Goal: Information Seeking & Learning: Learn about a topic

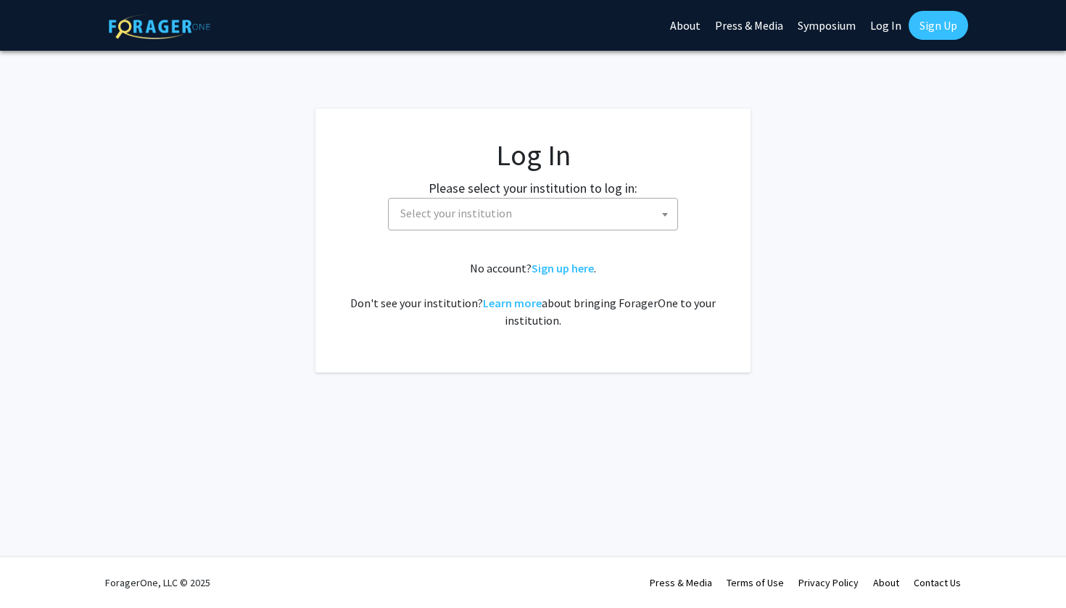
select select
click at [461, 217] on span "Select your institution" at bounding box center [456, 213] width 112 height 14
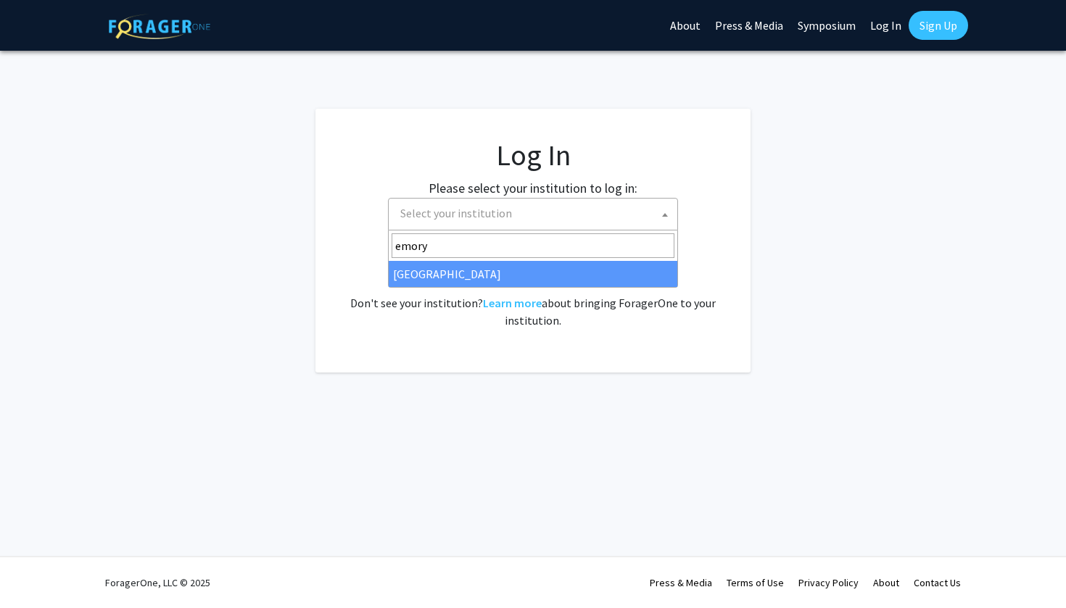
type input "emory"
select select "12"
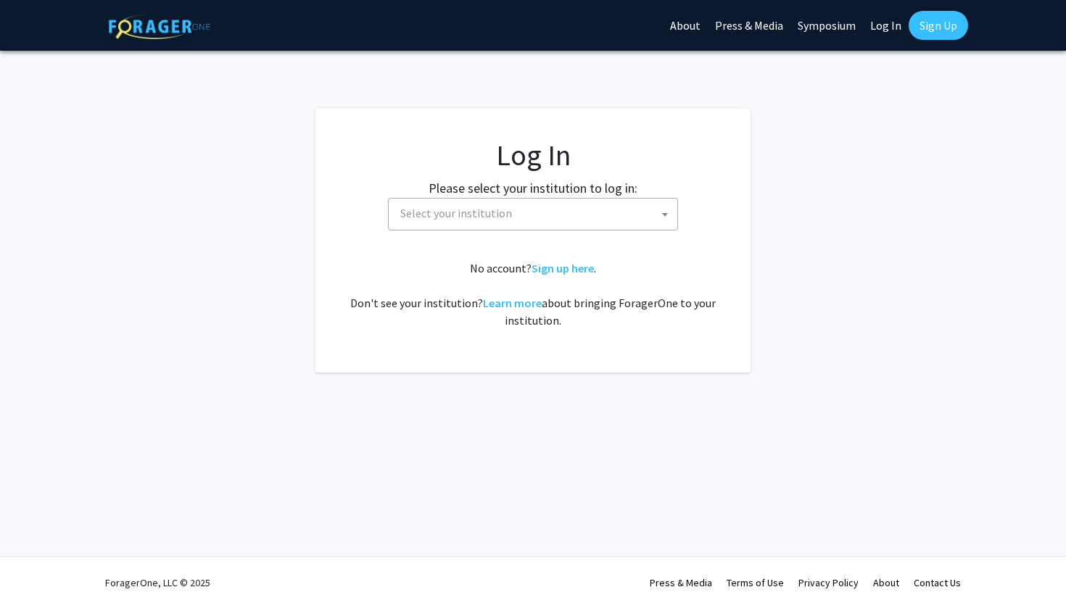
select select
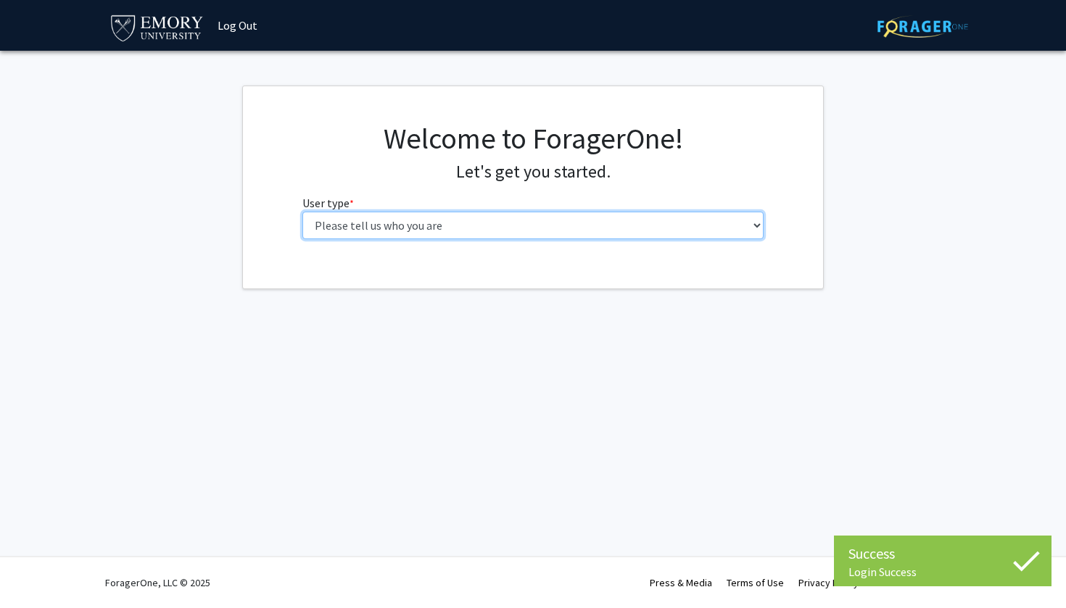
select select "1: undergrad"
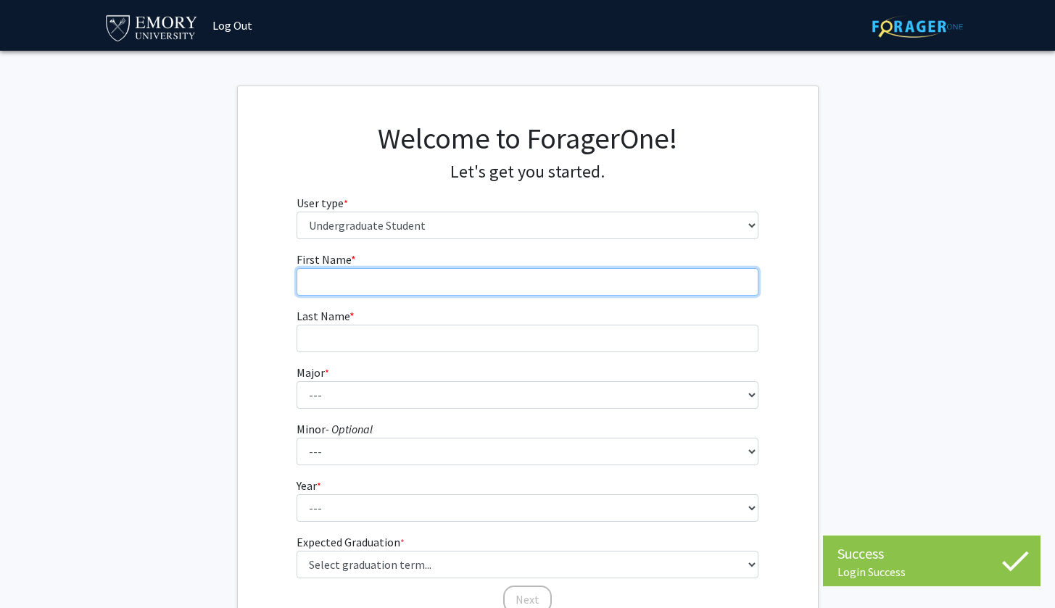
click at [376, 278] on input "First Name * required" at bounding box center [527, 282] width 462 height 28
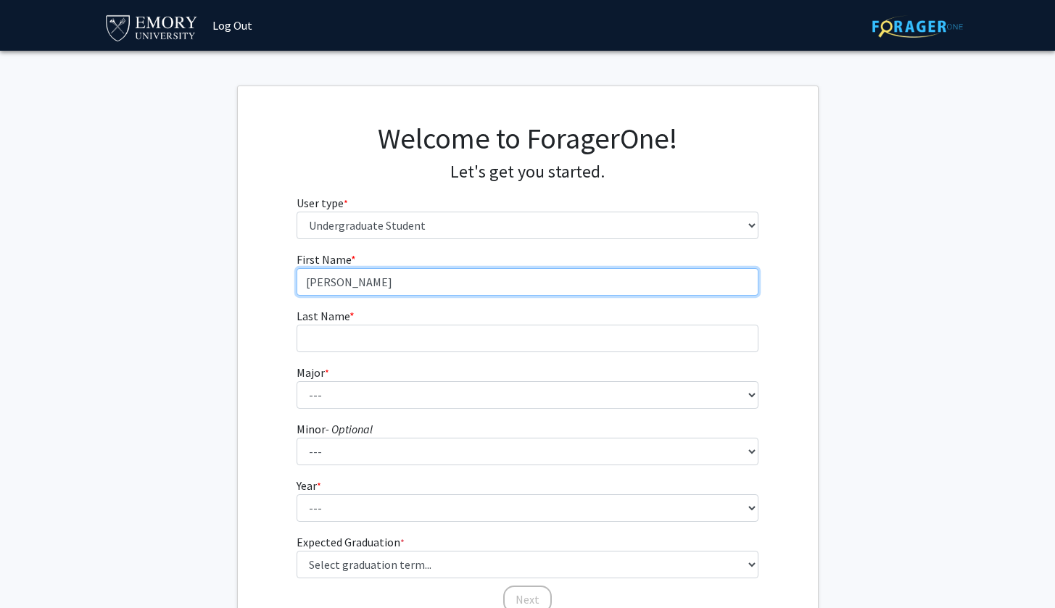
type input "Anusha"
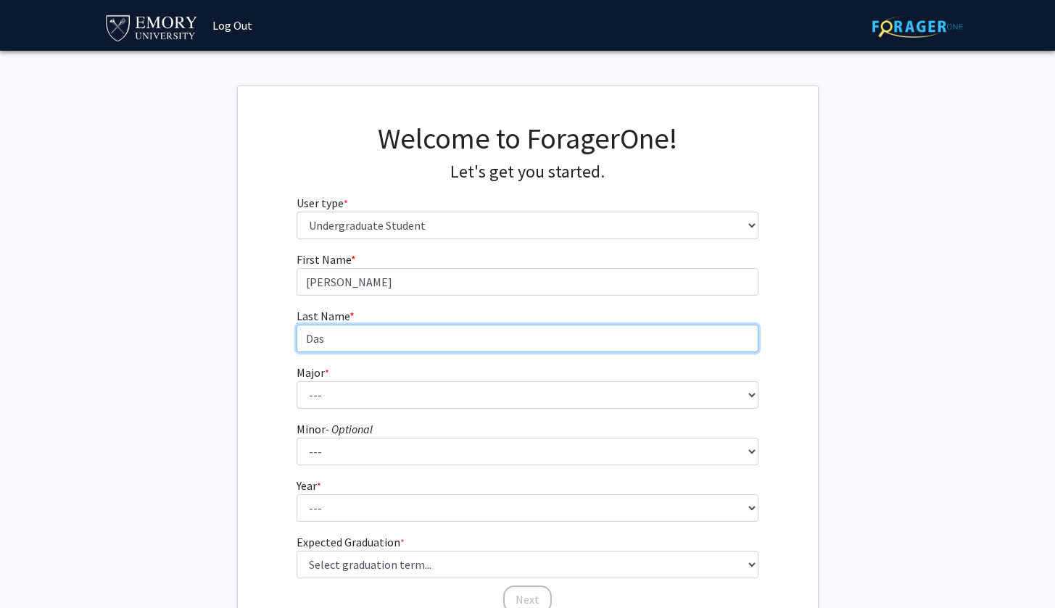
type input "Das"
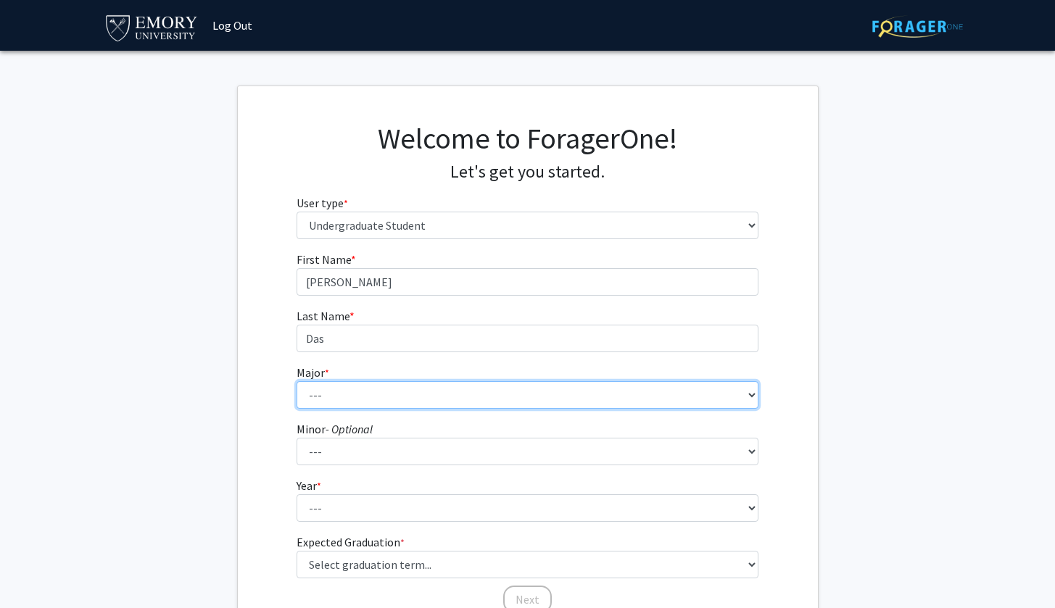
select select "56: 1016"
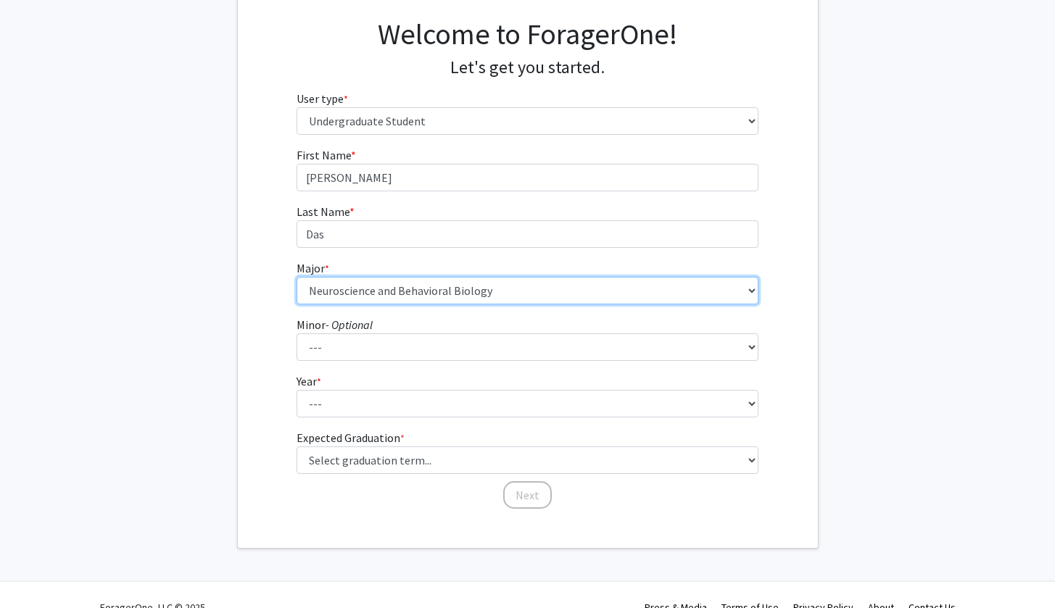
scroll to position [128, 0]
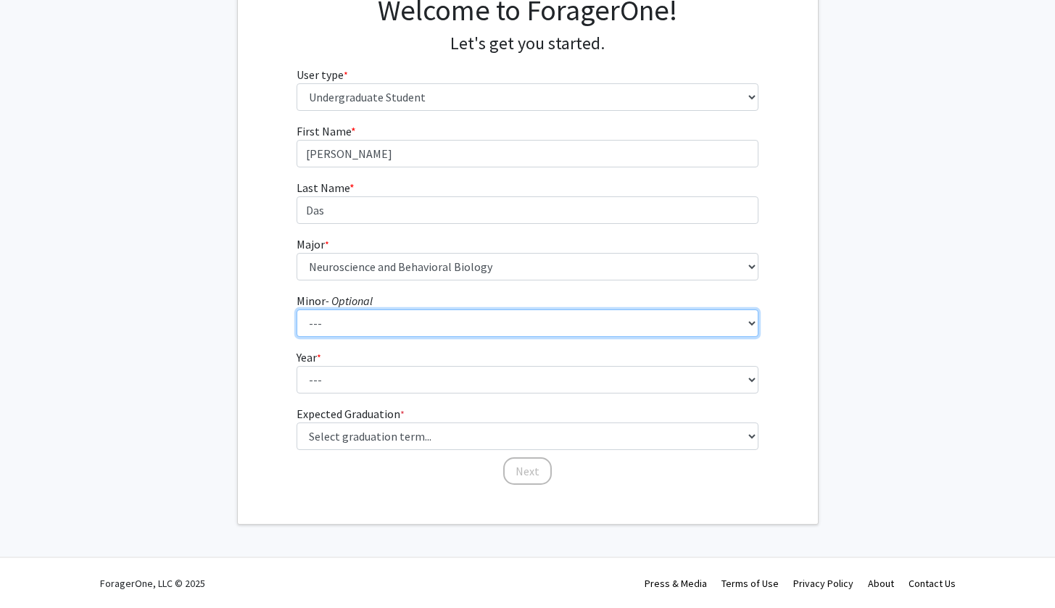
select select "47: 774"
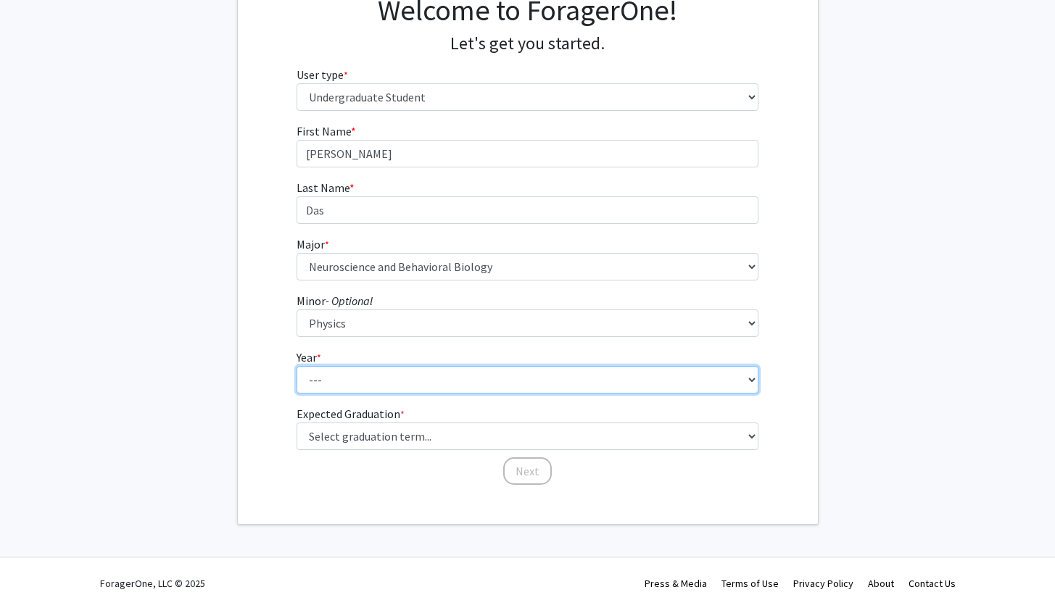
select select "1: first-year"
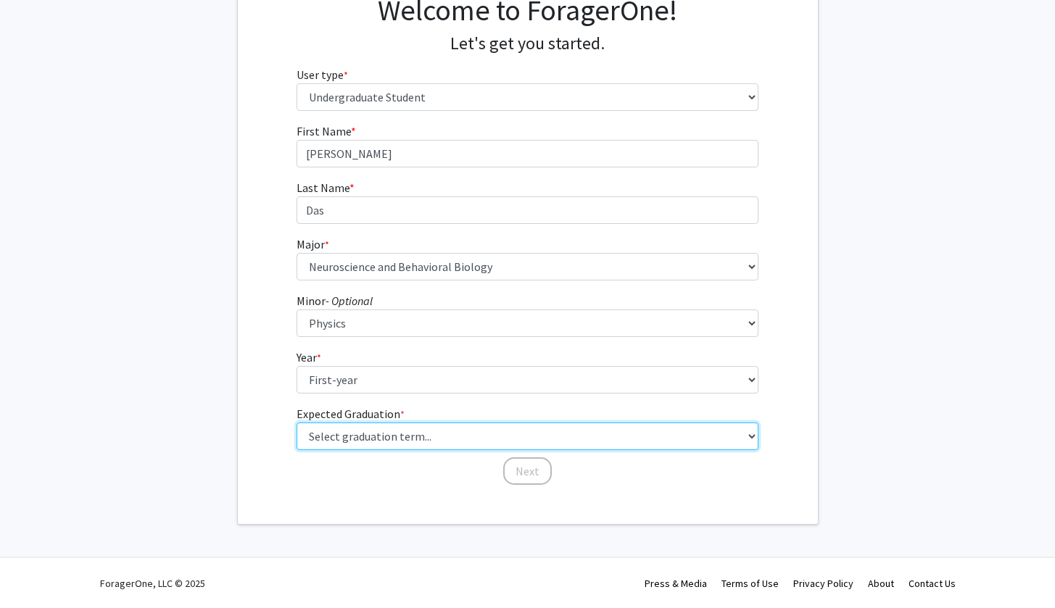
select select "17: spring_2029"
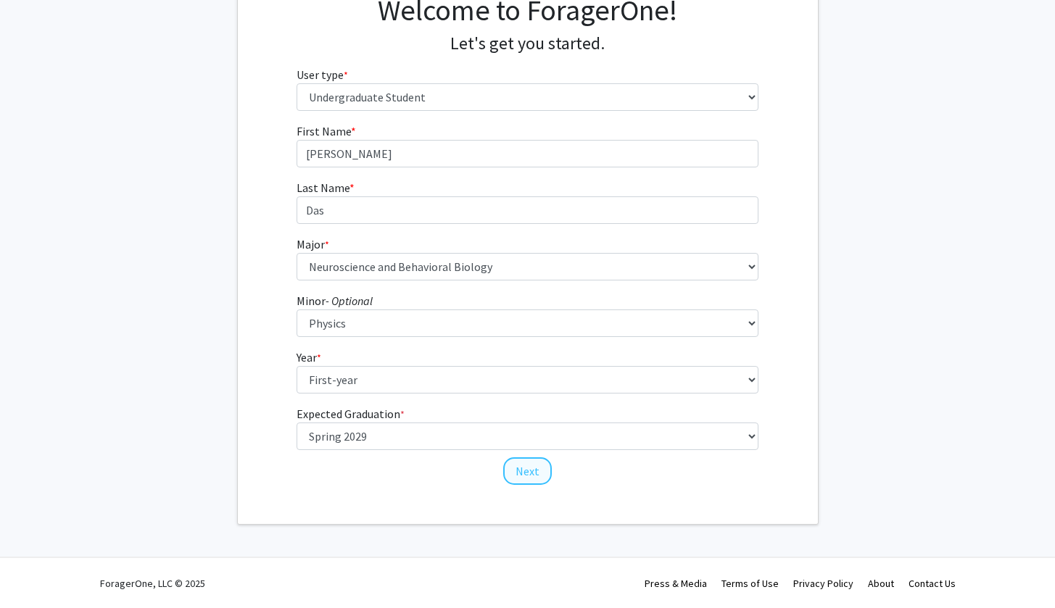
click at [535, 477] on button "Next" at bounding box center [527, 471] width 49 height 28
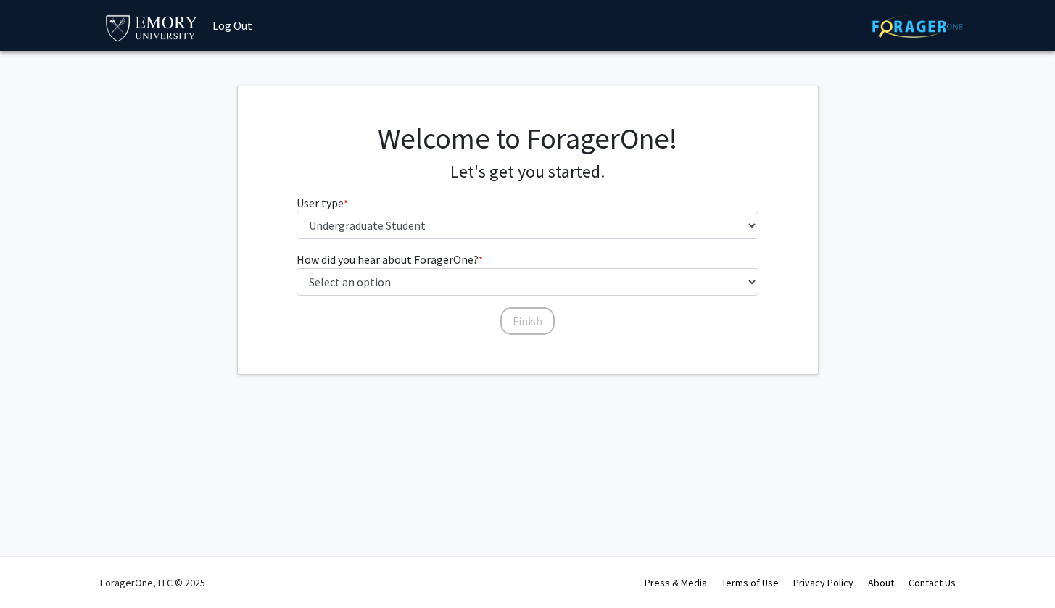
scroll to position [0, 0]
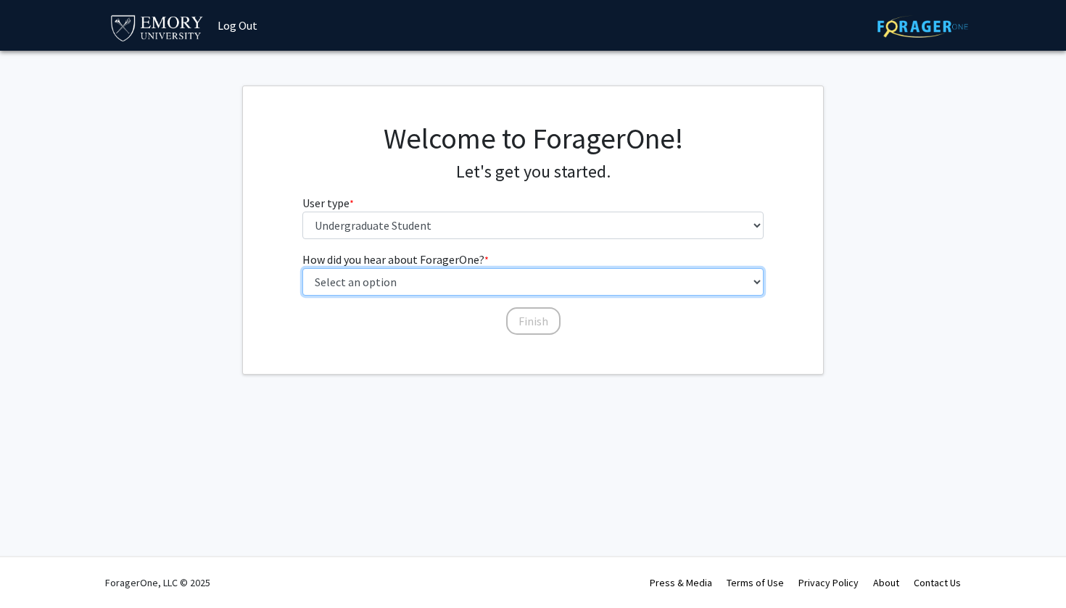
select select "3: university_website"
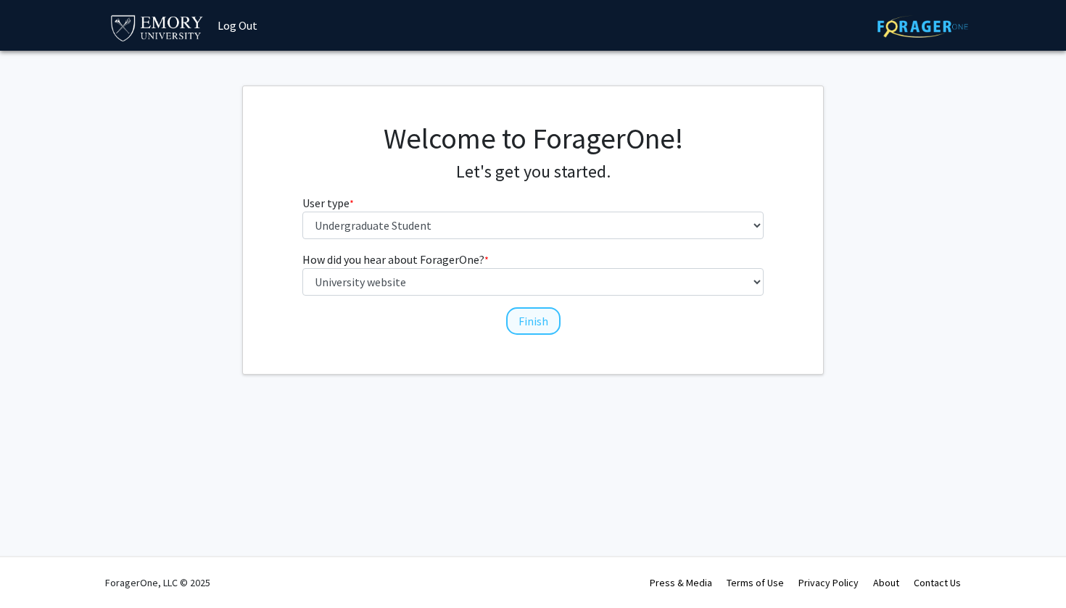
click at [517, 317] on button "Finish" at bounding box center [533, 321] width 54 height 28
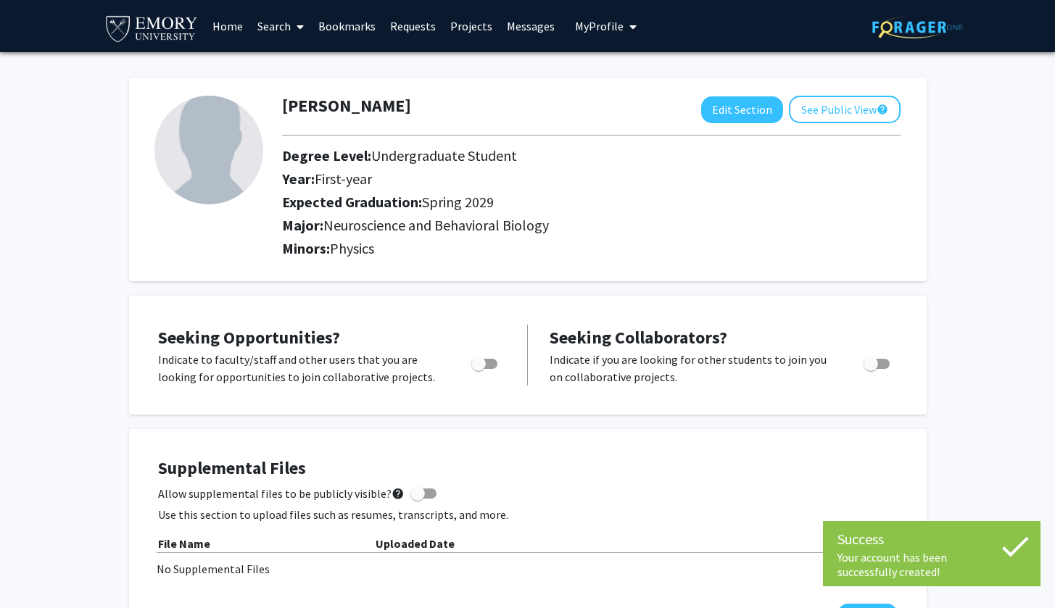
scroll to position [13, 0]
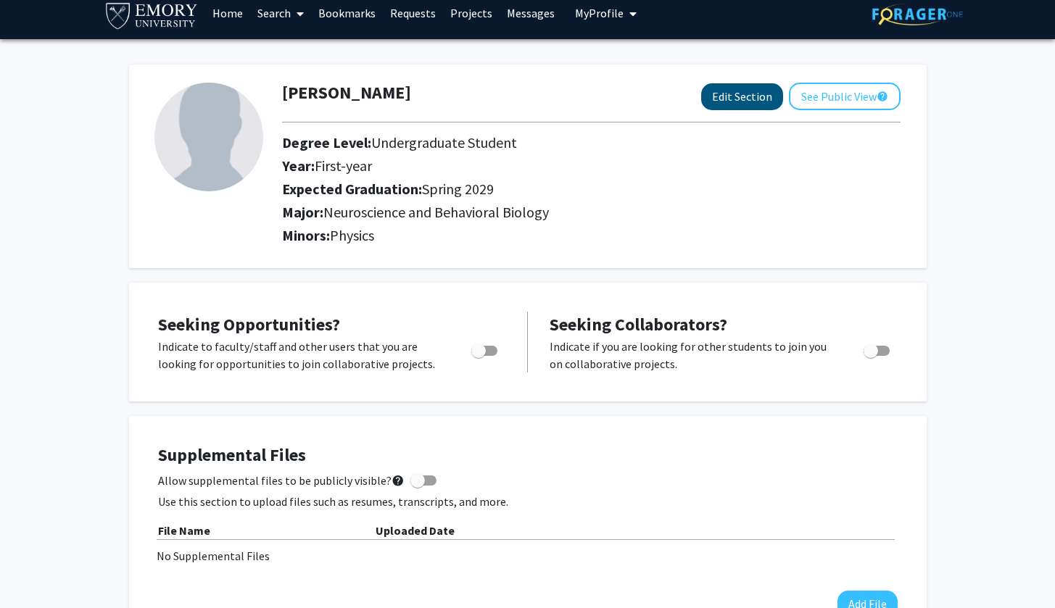
click at [755, 96] on button "Edit Section" at bounding box center [742, 96] width 82 height 27
select select "first-year"
select select "45: spring_2029"
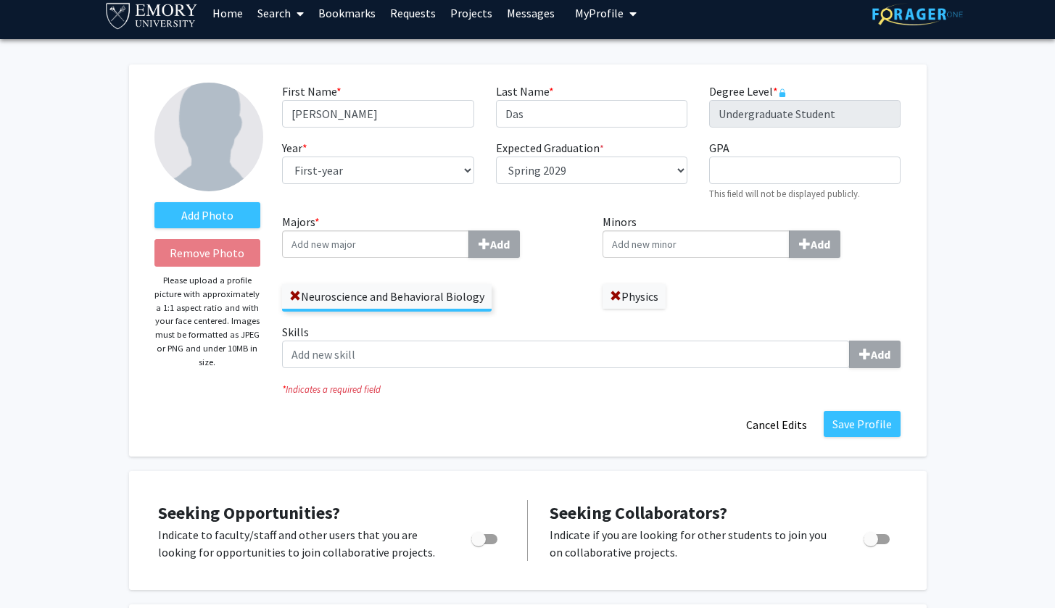
click at [423, 246] on input "Majors * Add" at bounding box center [375, 245] width 187 height 28
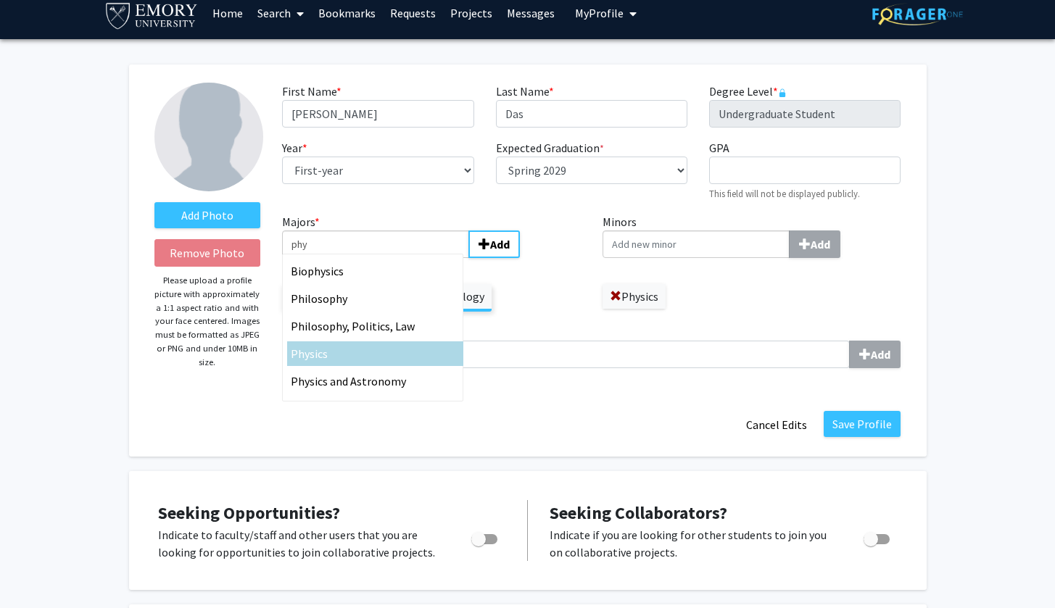
type input "phy"
click at [325, 361] on span "sics" at bounding box center [319, 353] width 18 height 14
click at [325, 258] on input "phy" at bounding box center [375, 245] width 187 height 28
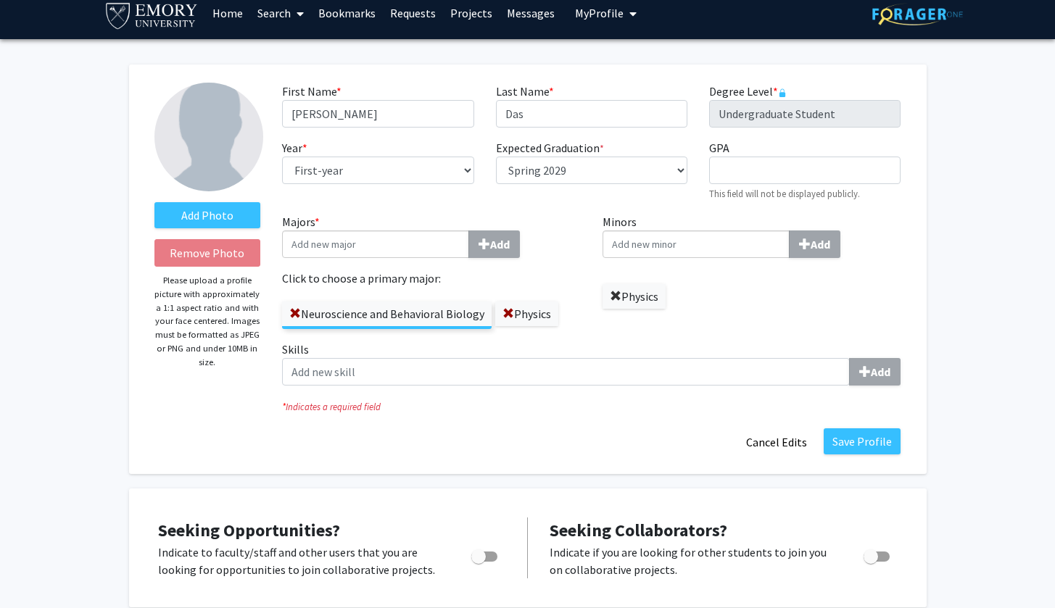
click at [619, 298] on span at bounding box center [616, 297] width 12 height 12
click at [876, 447] on button "Save Profile" at bounding box center [861, 441] width 77 height 26
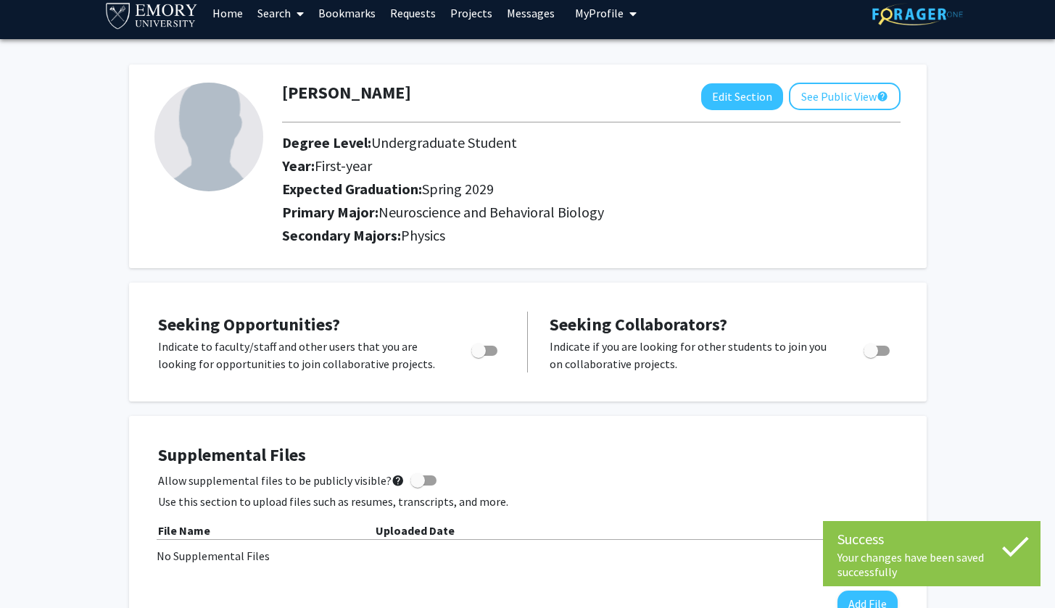
click at [486, 356] on span "Toggle" at bounding box center [484, 351] width 26 height 10
click at [478, 357] on input "Are you actively seeking opportunities?" at bounding box center [478, 356] width 1 height 1
checkbox input "true"
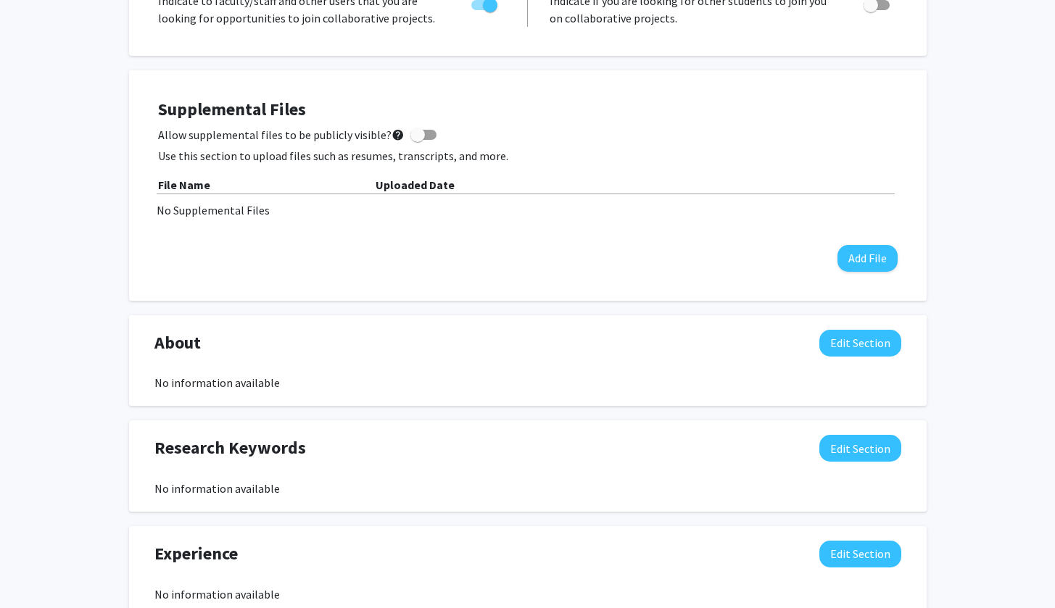
scroll to position [486, 0]
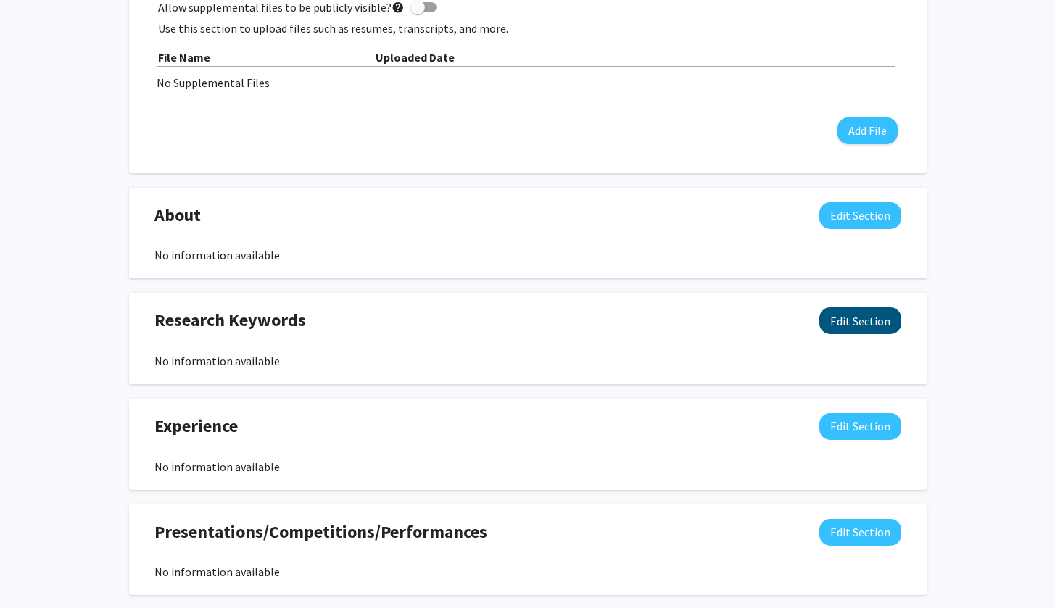
click at [871, 319] on button "Edit Section" at bounding box center [860, 320] width 82 height 27
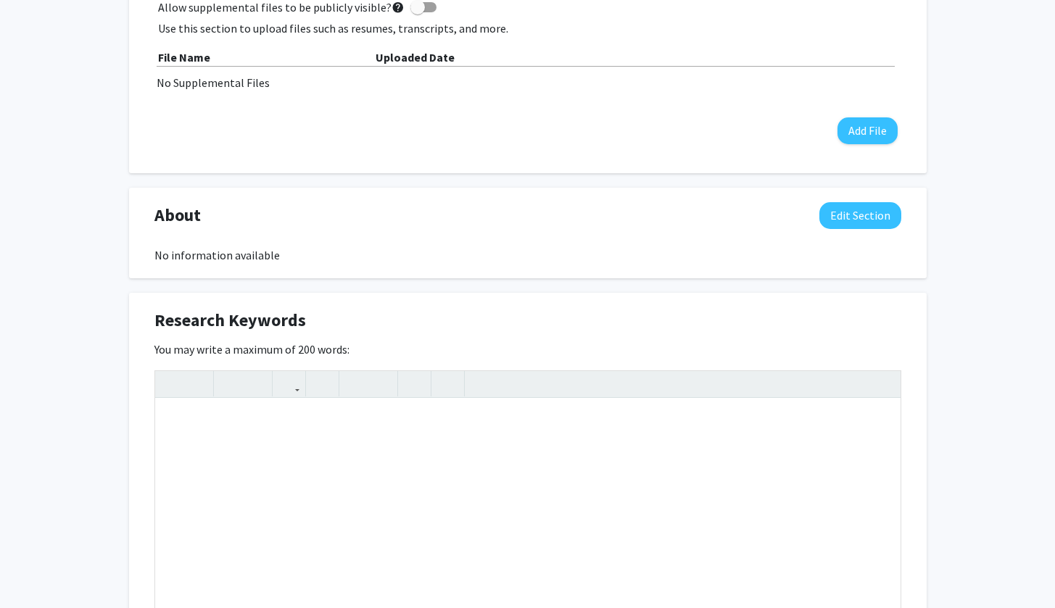
click at [795, 343] on div "You may write a maximum of 200 words: Insert link Remove link Word Count: 0 wor…" at bounding box center [527, 494] width 747 height 306
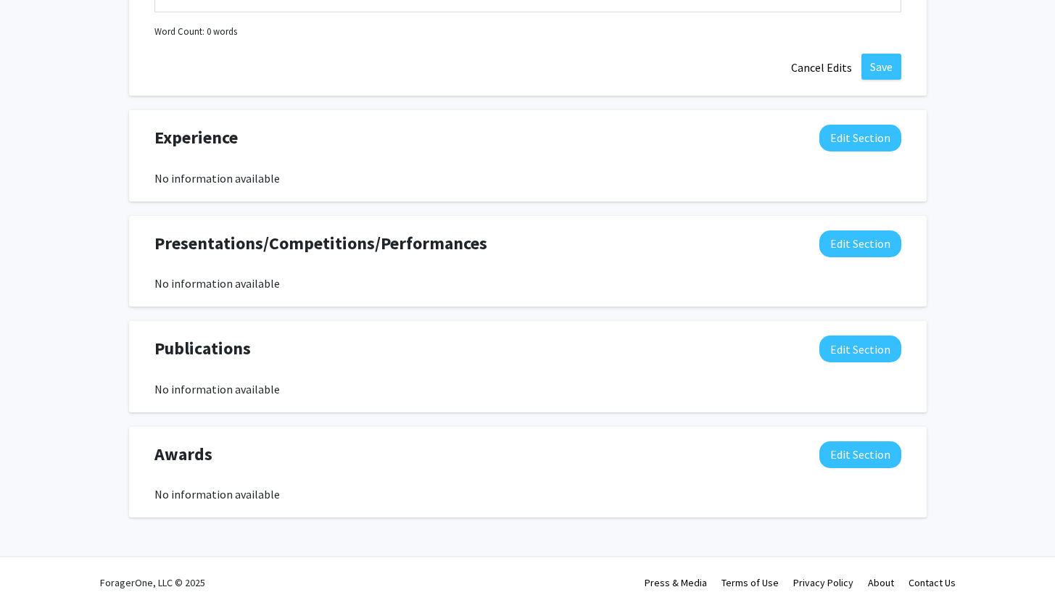
scroll to position [0, 0]
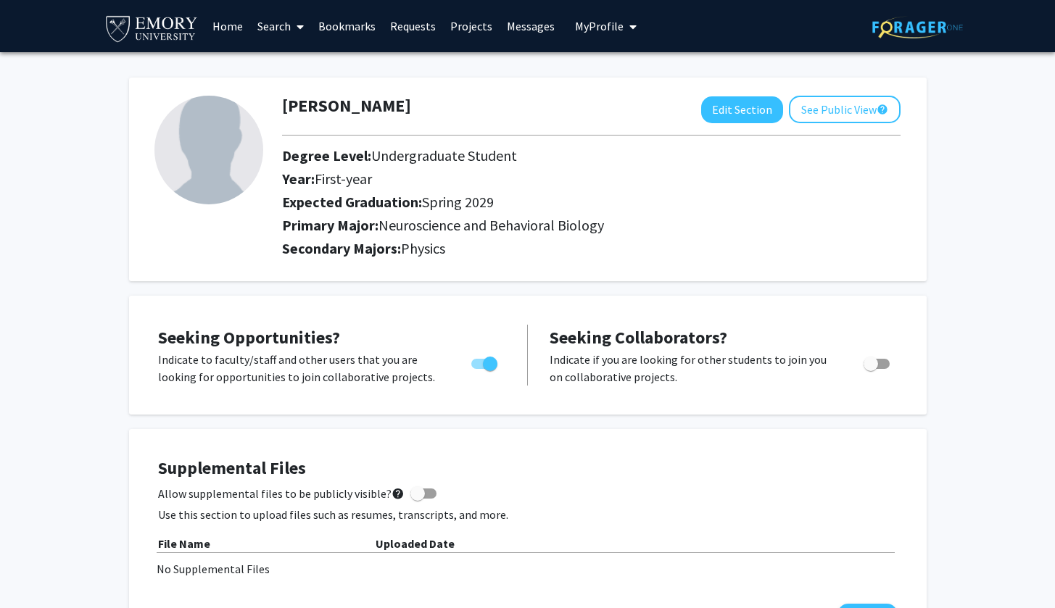
click at [457, 28] on link "Projects" at bounding box center [471, 26] width 57 height 51
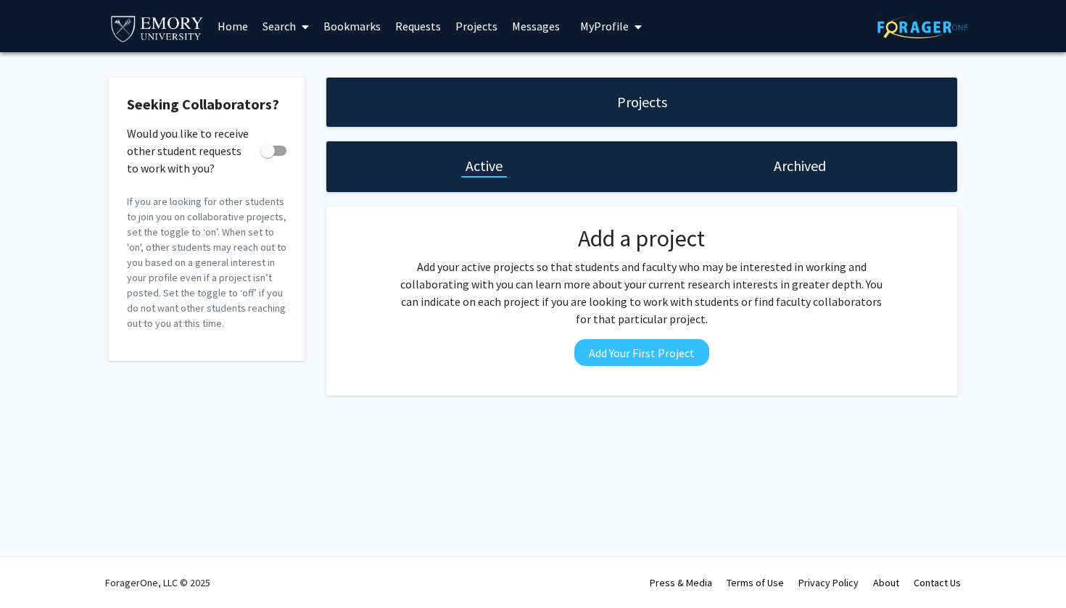
click at [287, 19] on link "Search" at bounding box center [285, 26] width 61 height 51
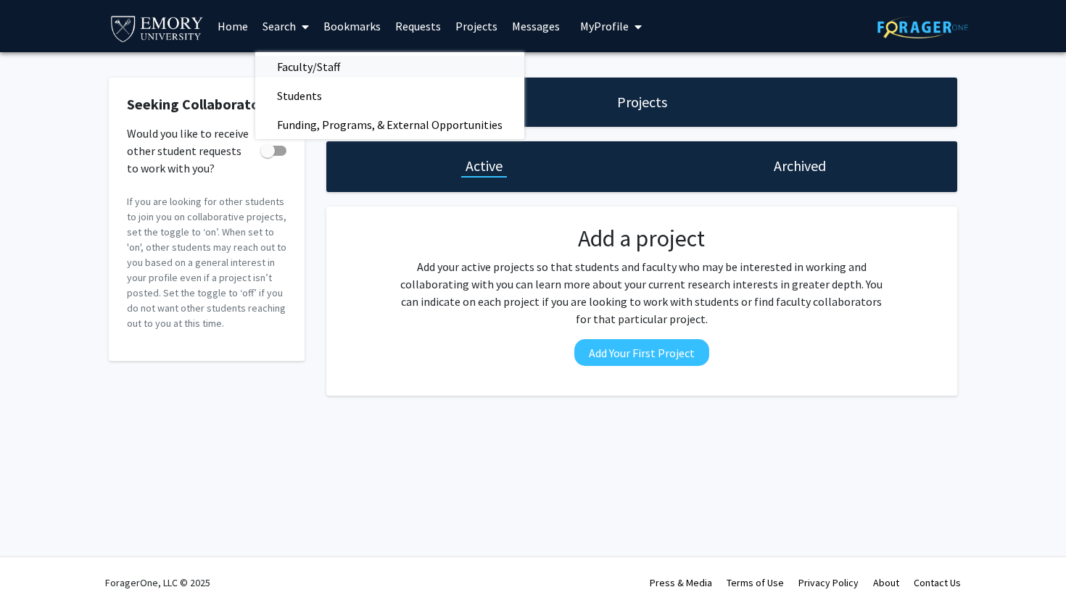
click at [298, 72] on span "Faculty/Staff" at bounding box center [308, 66] width 107 height 29
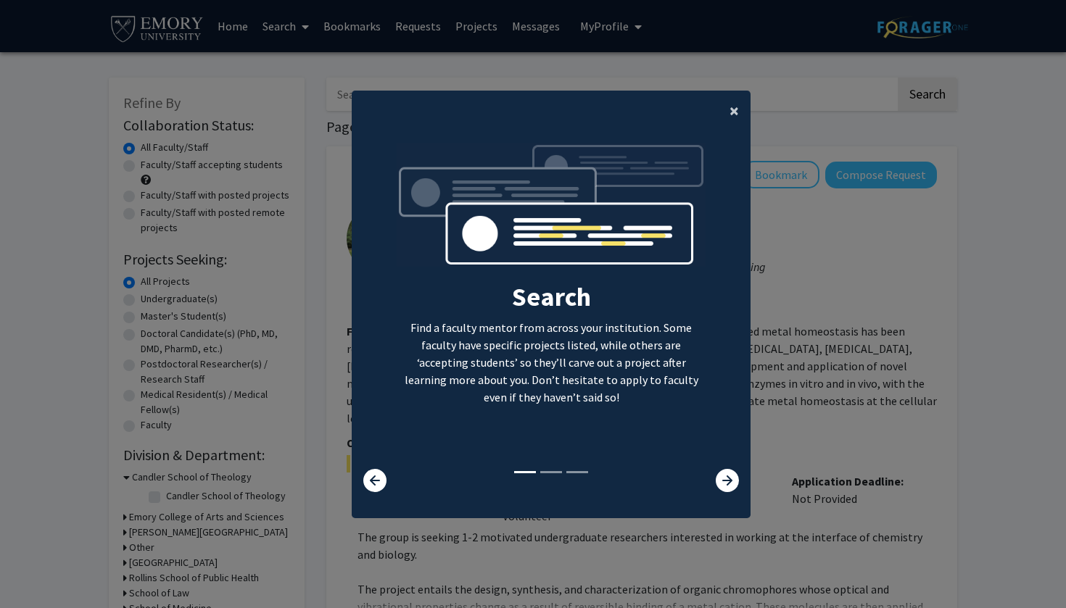
click at [731, 101] on span "×" at bounding box center [733, 110] width 9 height 22
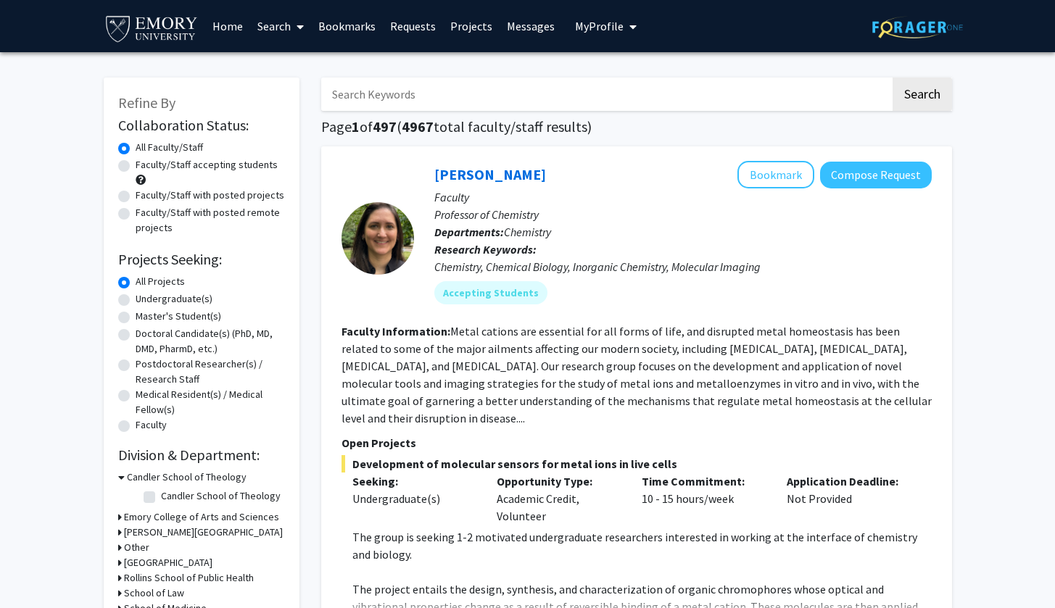
click at [179, 170] on label "Faculty/Staff accepting students" at bounding box center [207, 164] width 142 height 15
click at [145, 167] on input "Faculty/Staff accepting students" at bounding box center [140, 161] width 9 height 9
radio input "true"
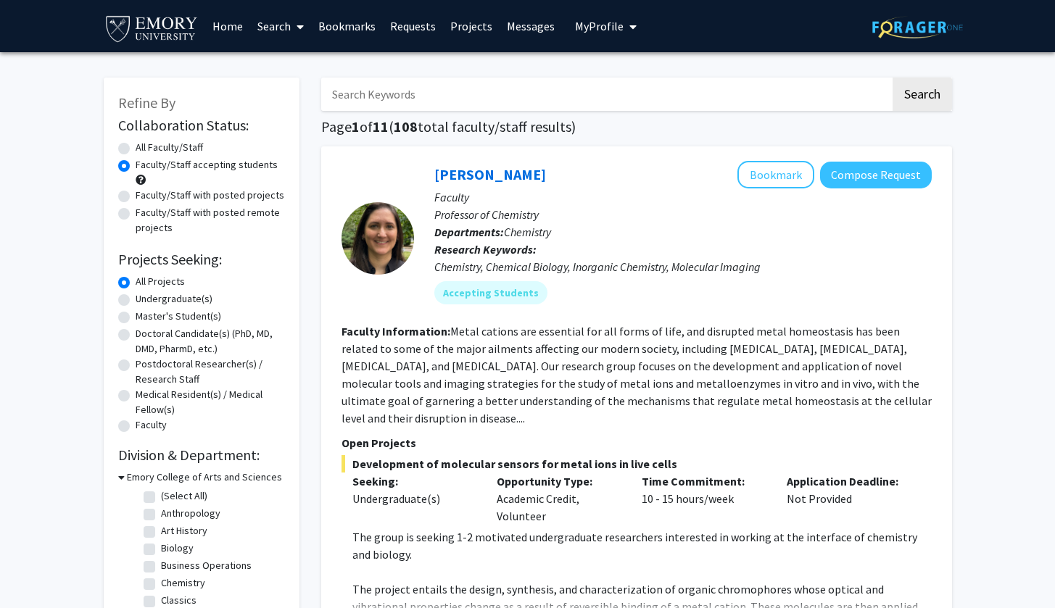
click at [176, 162] on label "Faculty/Staff accepting students" at bounding box center [207, 164] width 142 height 15
click at [145, 162] on input "Faculty/Staff accepting students" at bounding box center [140, 161] width 9 height 9
click at [176, 154] on label "All Faculty/Staff" at bounding box center [169, 147] width 67 height 15
click at [145, 149] on input "All Faculty/Staff" at bounding box center [140, 144] width 9 height 9
radio input "true"
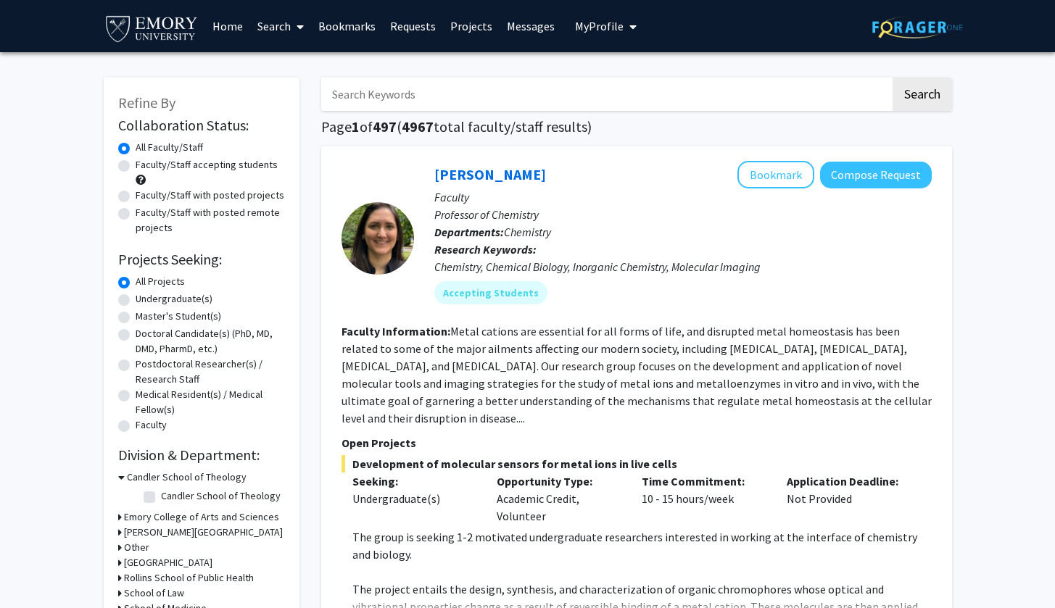
click at [171, 165] on label "Faculty/Staff accepting students" at bounding box center [207, 164] width 142 height 15
click at [145, 165] on input "Faculty/Staff accepting students" at bounding box center [140, 161] width 9 height 9
radio input "true"
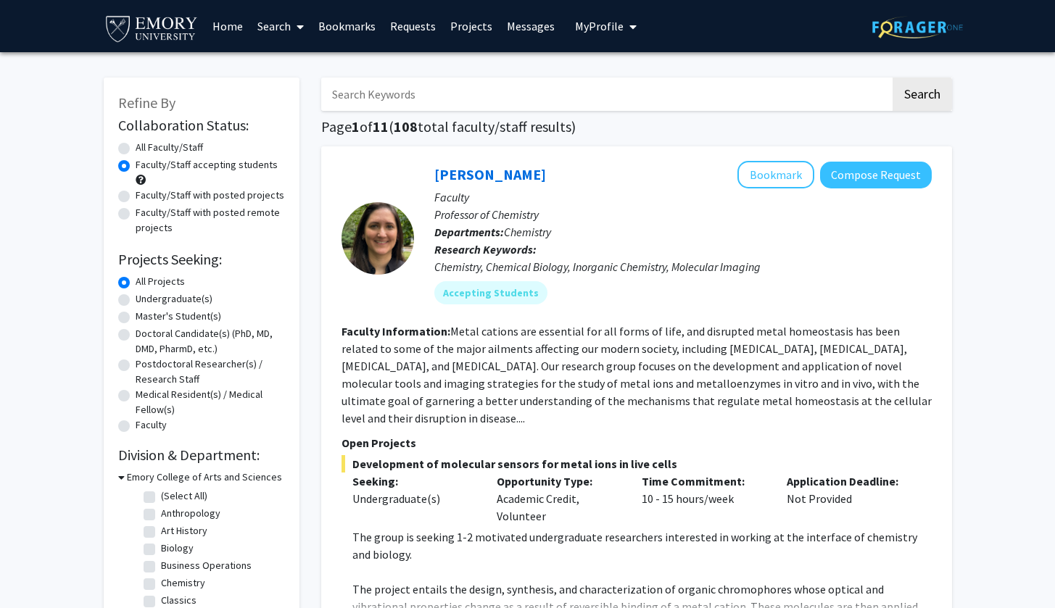
click at [170, 300] on label "Undergraduate(s)" at bounding box center [174, 298] width 77 height 15
click at [145, 300] on input "Undergraduate(s)" at bounding box center [140, 295] width 9 height 9
radio input "true"
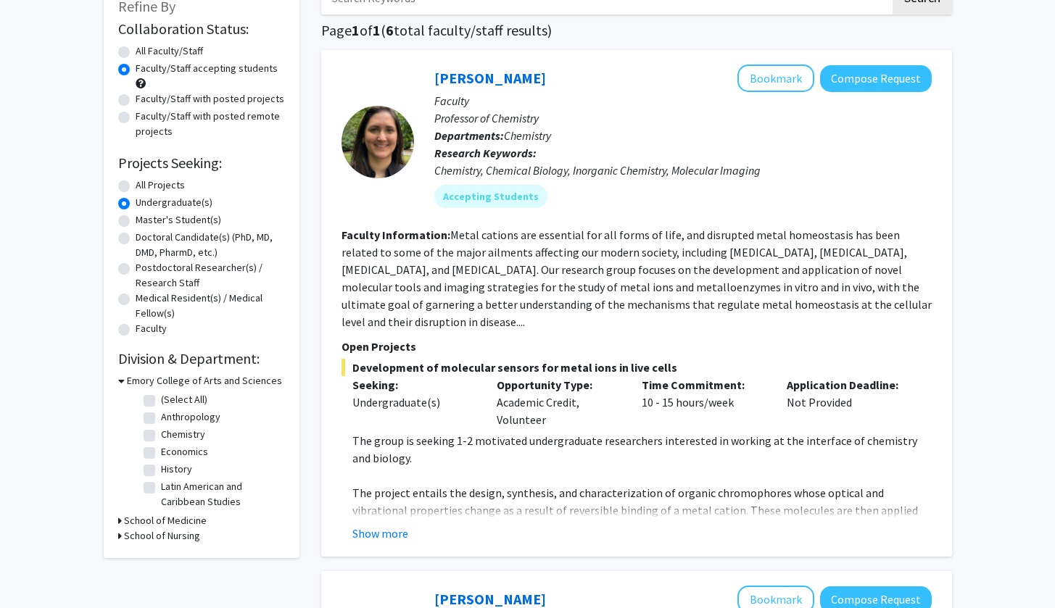
scroll to position [101, 0]
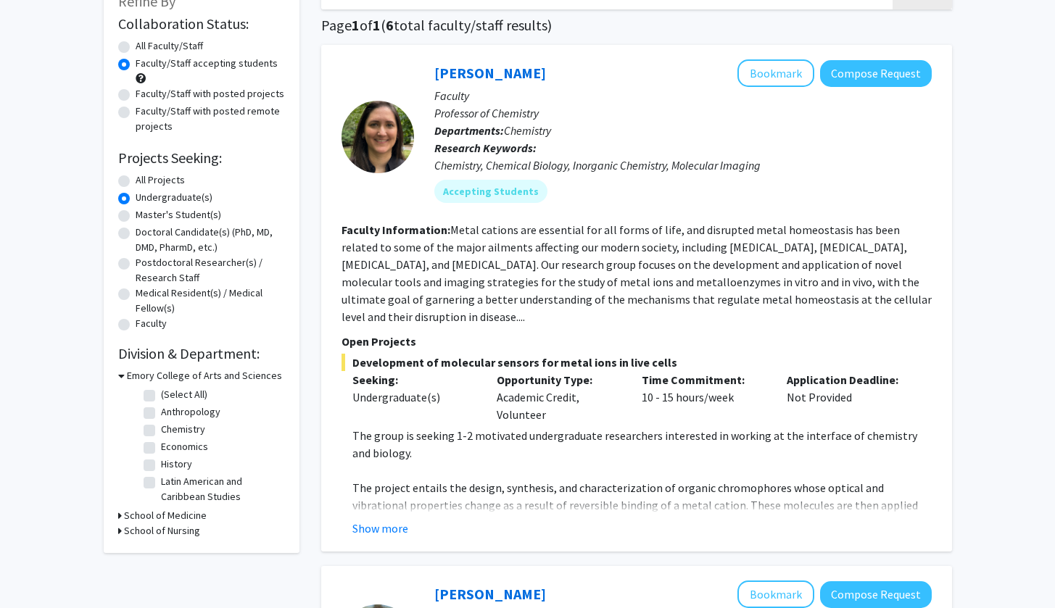
click at [167, 516] on h3 "School of Medicine" at bounding box center [165, 515] width 83 height 15
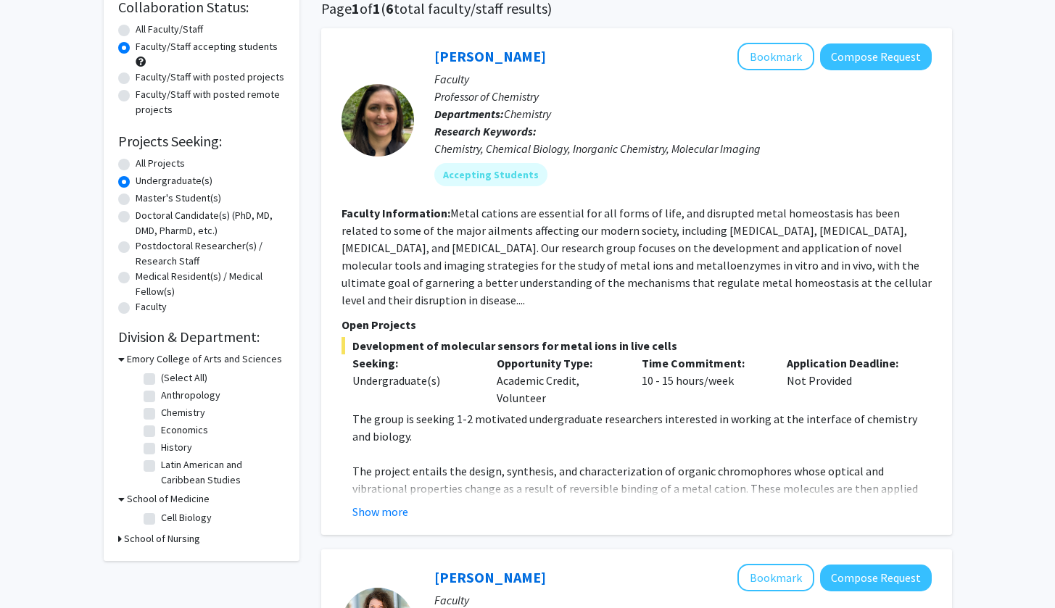
click at [168, 539] on h3 "School of Nursing" at bounding box center [162, 538] width 76 height 15
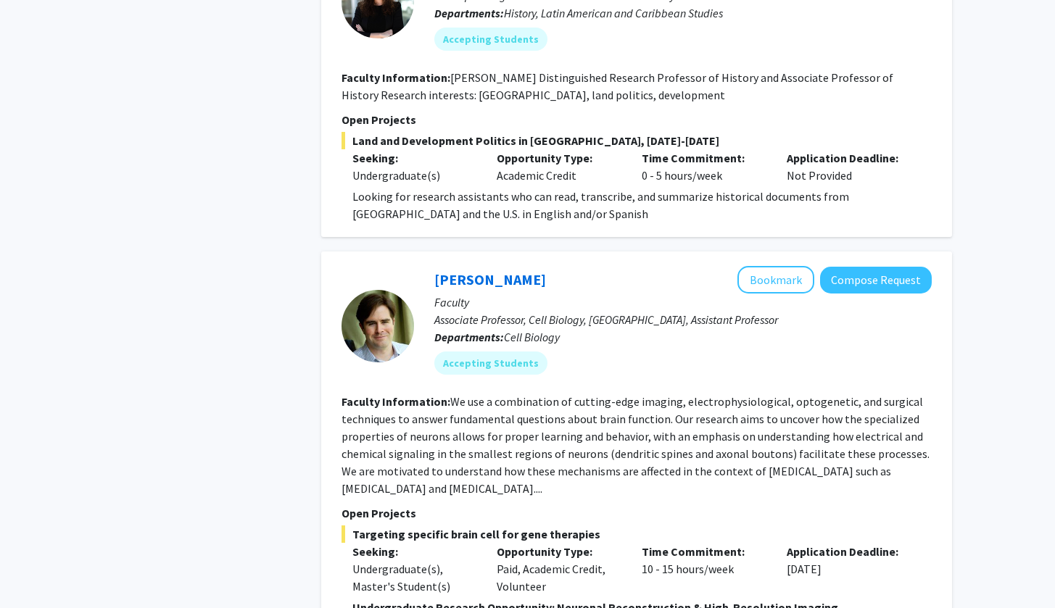
scroll to position [1016, 0]
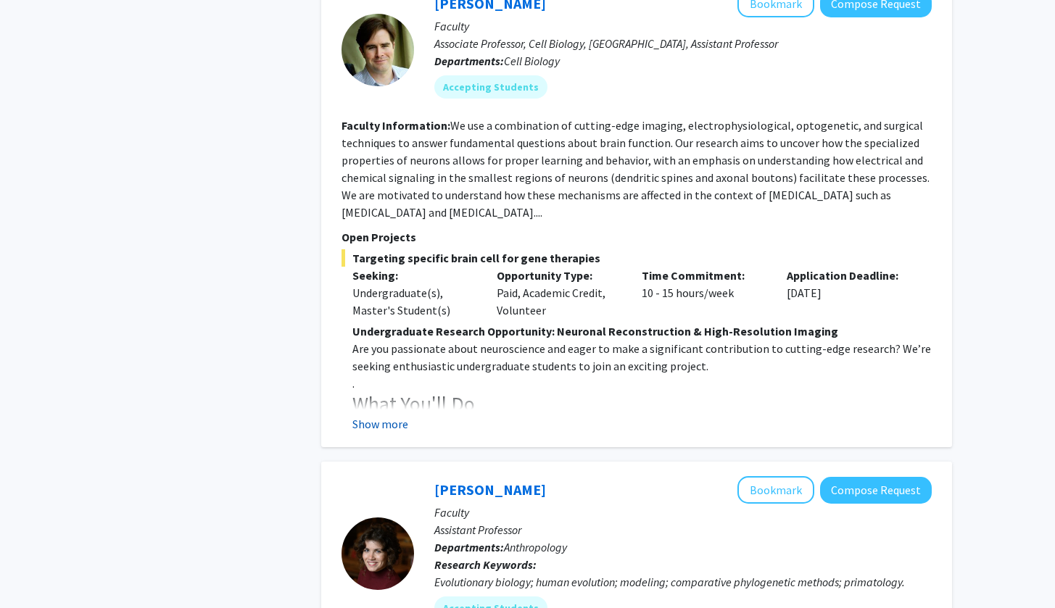
click at [383, 415] on button "Show more" at bounding box center [380, 423] width 56 height 17
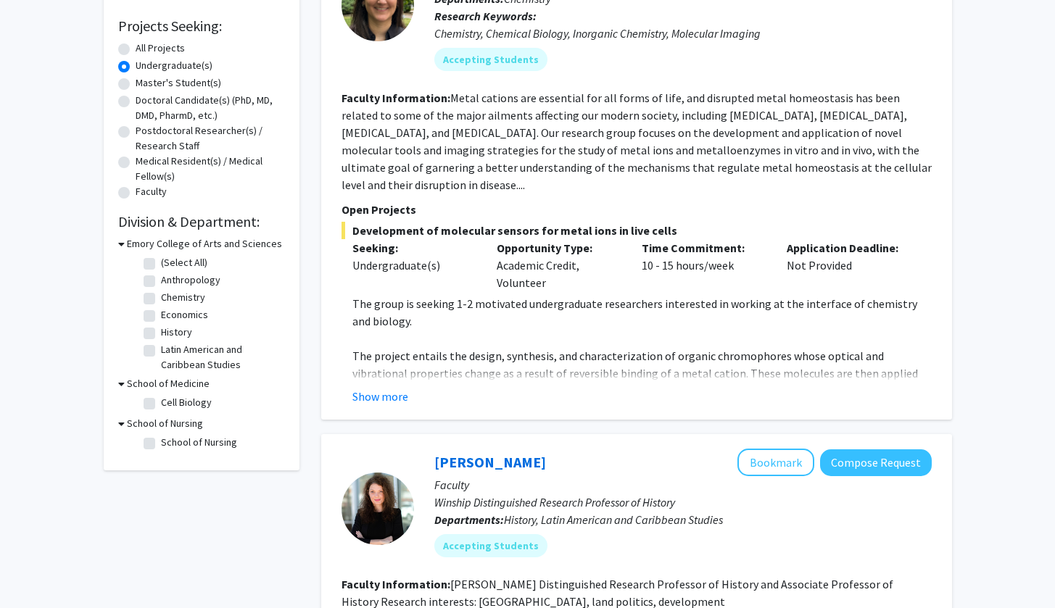
scroll to position [0, 0]
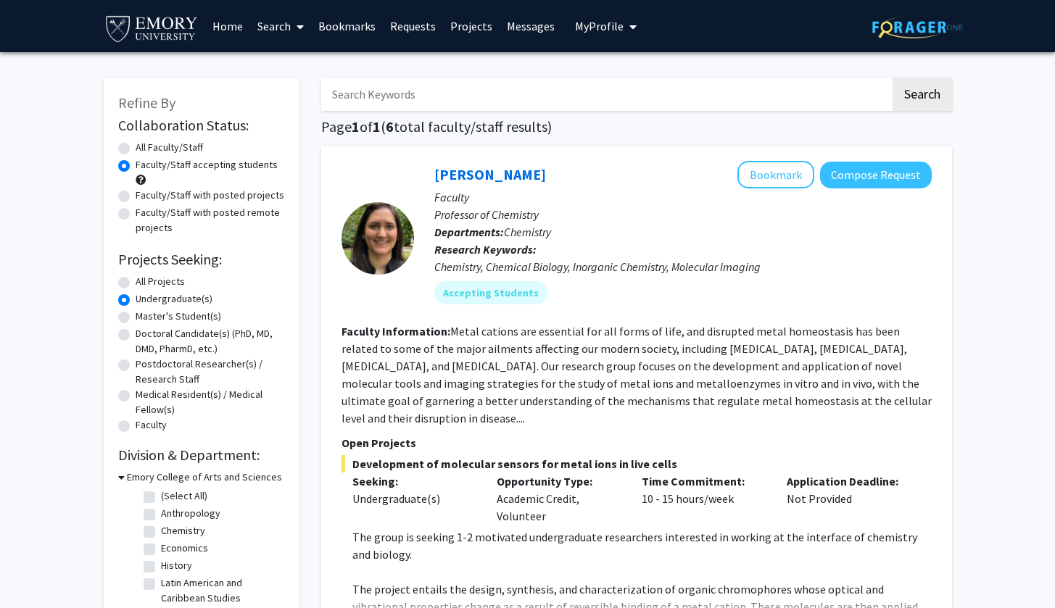
click at [162, 285] on label "All Projects" at bounding box center [160, 281] width 49 height 15
click at [145, 283] on input "All Projects" at bounding box center [140, 278] width 9 height 9
radio input "true"
click at [179, 212] on label "Faculty/Staff with posted remote projects" at bounding box center [210, 220] width 149 height 30
click at [145, 212] on input "Faculty/Staff with posted remote projects" at bounding box center [140, 209] width 9 height 9
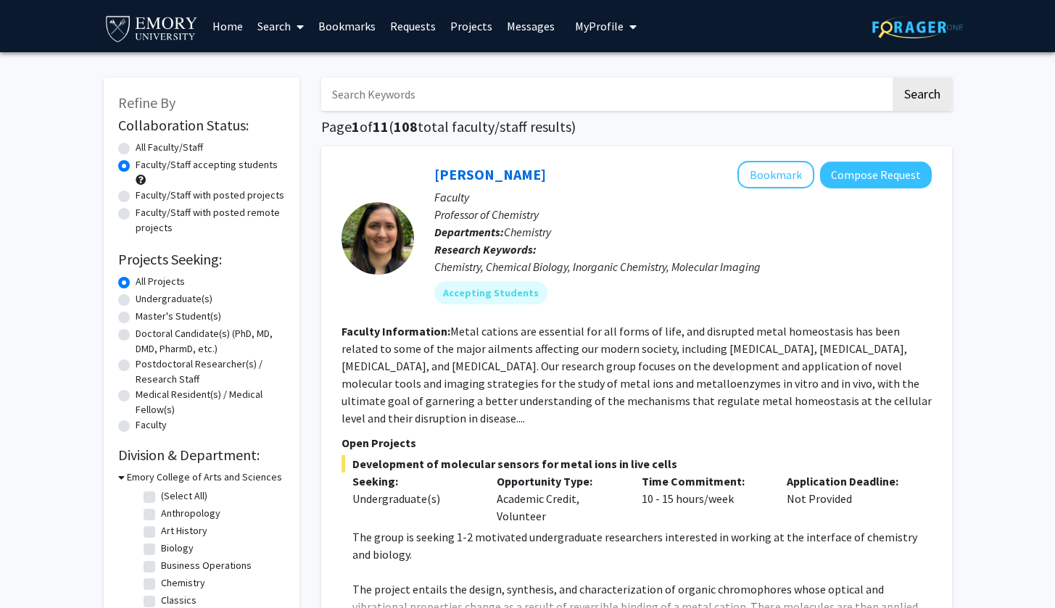
radio input "true"
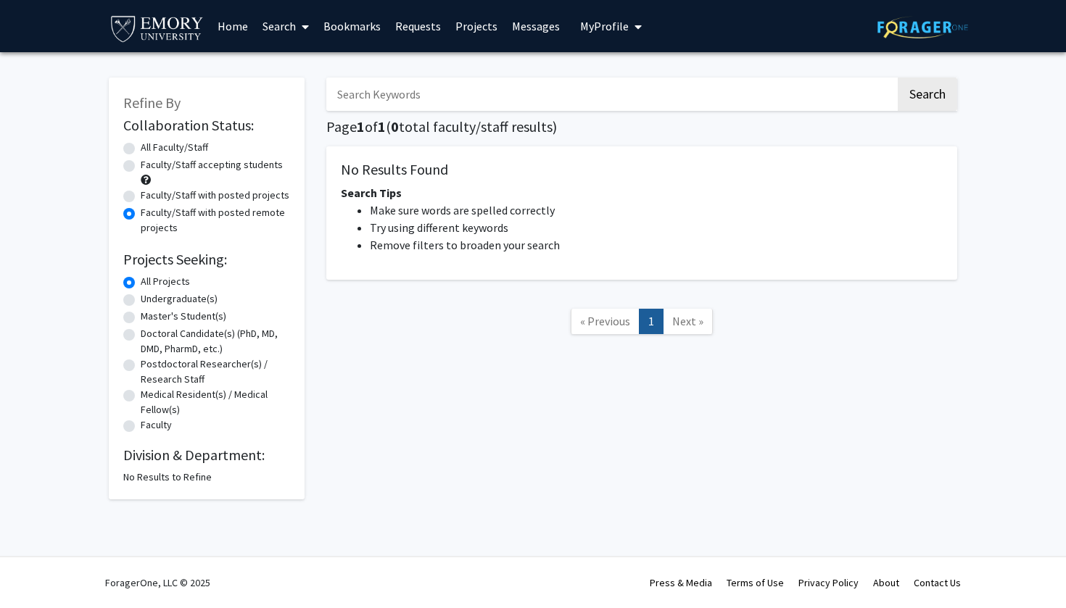
click at [190, 178] on div "Faculty/Staff accepting students" at bounding box center [206, 172] width 167 height 30
click at [213, 163] on label "Faculty/Staff accepting students" at bounding box center [212, 164] width 142 height 15
click at [150, 163] on input "Faculty/Staff accepting students" at bounding box center [145, 161] width 9 height 9
radio input "true"
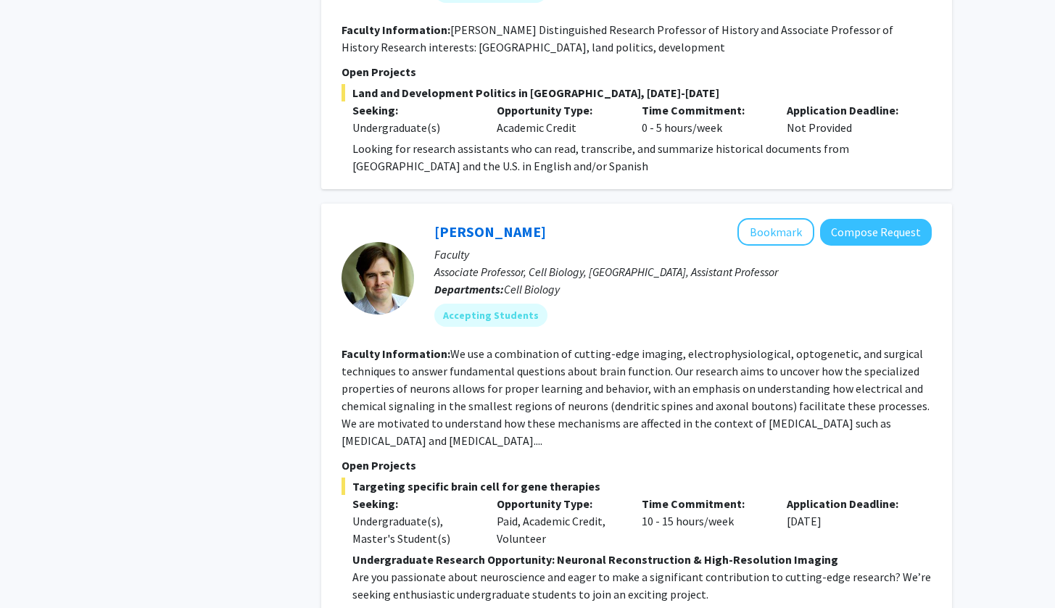
scroll to position [803, 0]
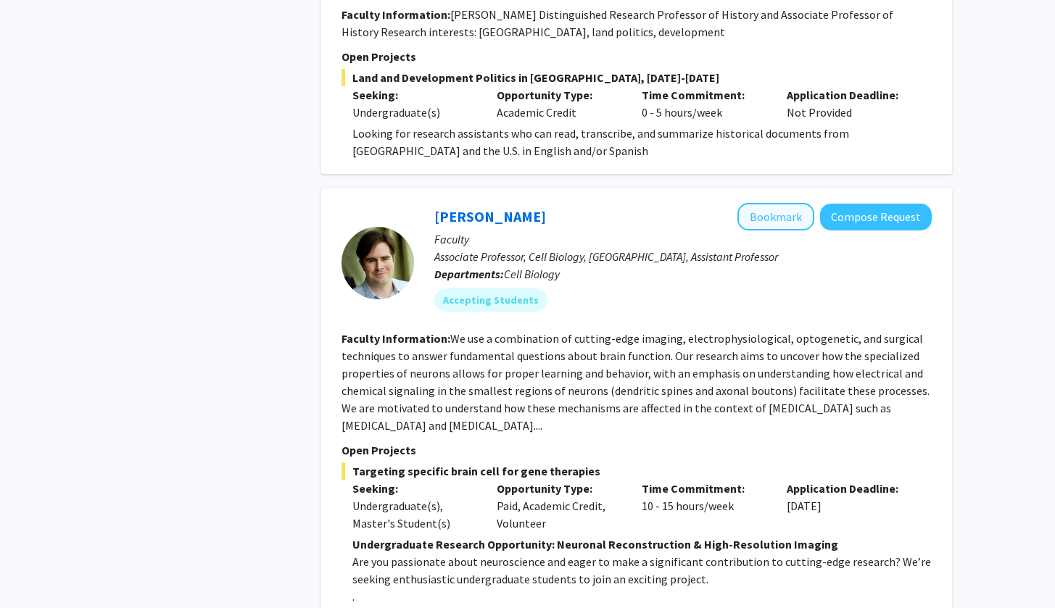
click at [780, 210] on button "Bookmark" at bounding box center [775, 217] width 77 height 28
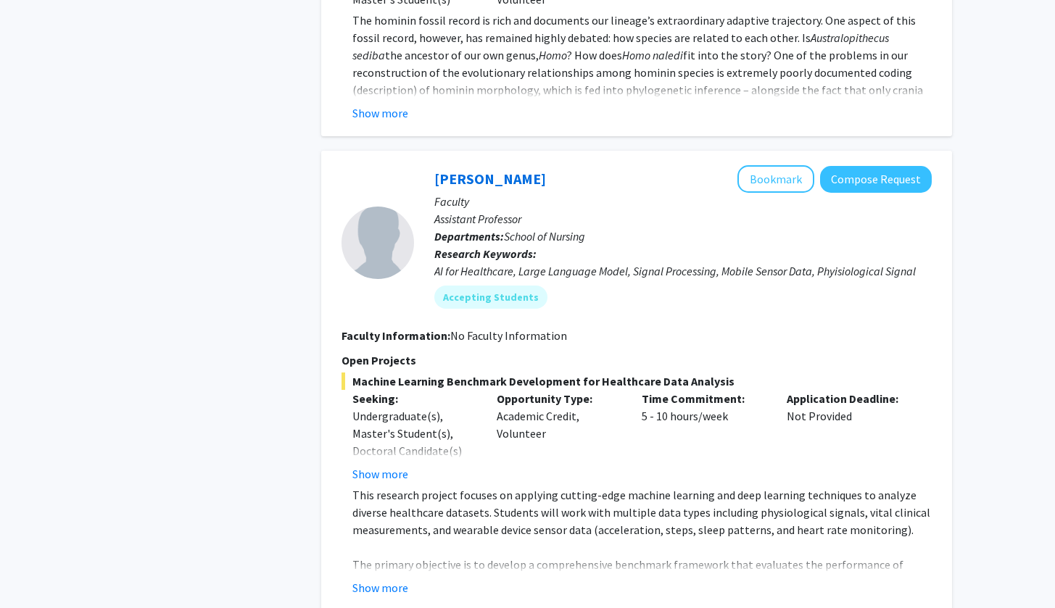
scroll to position [2344, 0]
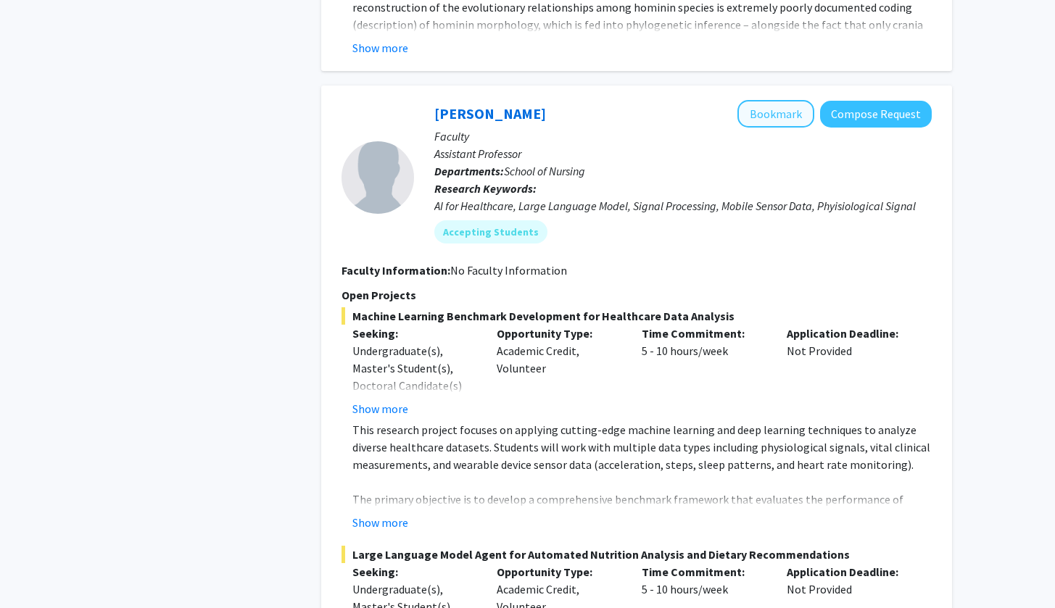
click at [773, 104] on button "Bookmark" at bounding box center [775, 114] width 77 height 28
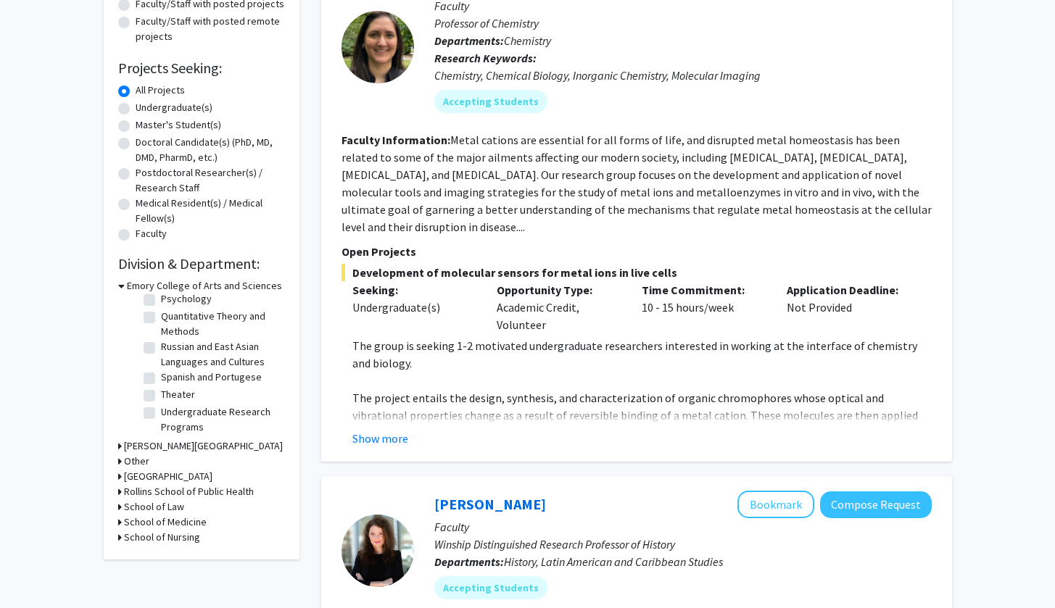
scroll to position [523, 0]
click at [189, 302] on label "Psychology" at bounding box center [186, 298] width 51 height 15
click at [170, 301] on input "Psychology" at bounding box center [165, 295] width 9 height 9
checkbox input "true"
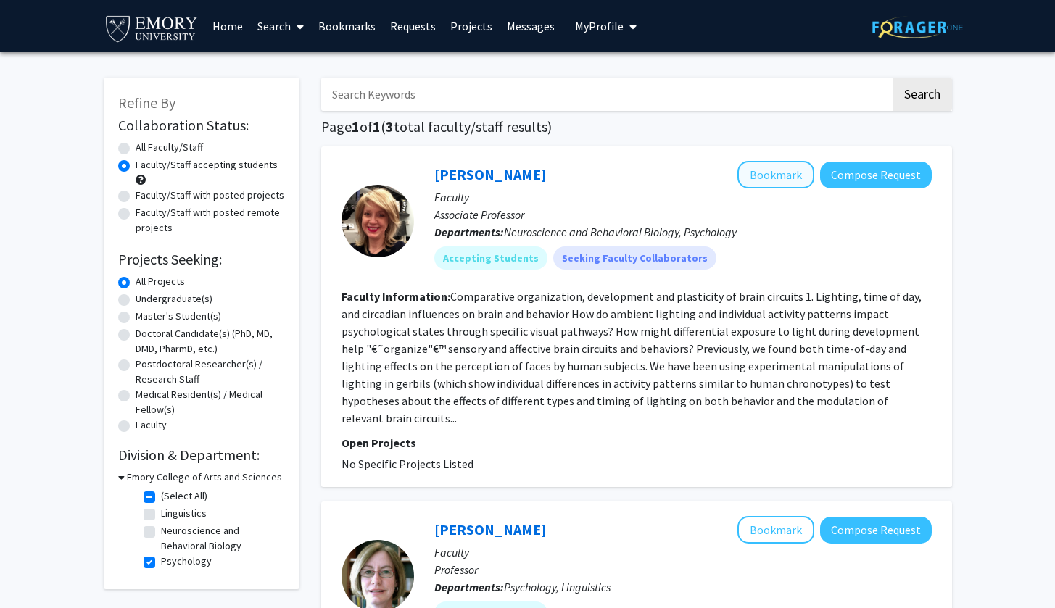
click at [766, 181] on button "Bookmark" at bounding box center [775, 175] width 77 height 28
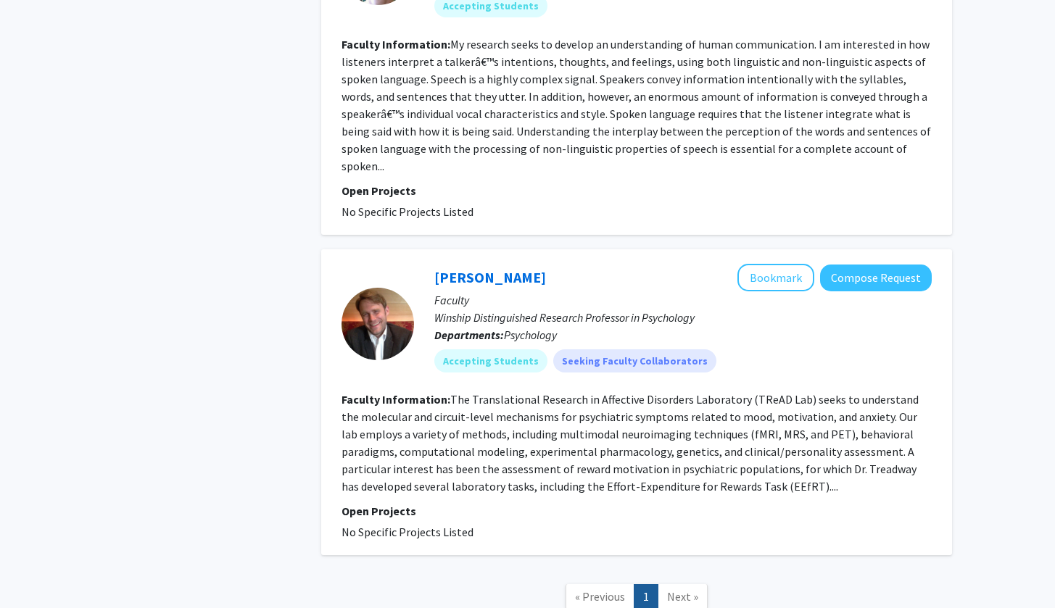
scroll to position [605, 0]
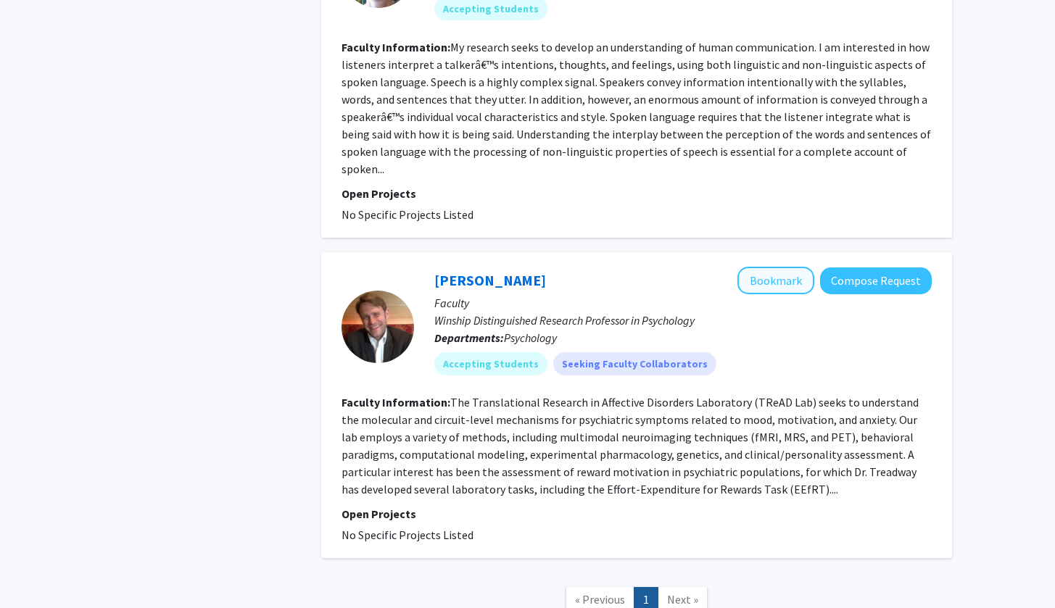
click at [782, 267] on button "Bookmark" at bounding box center [775, 281] width 77 height 28
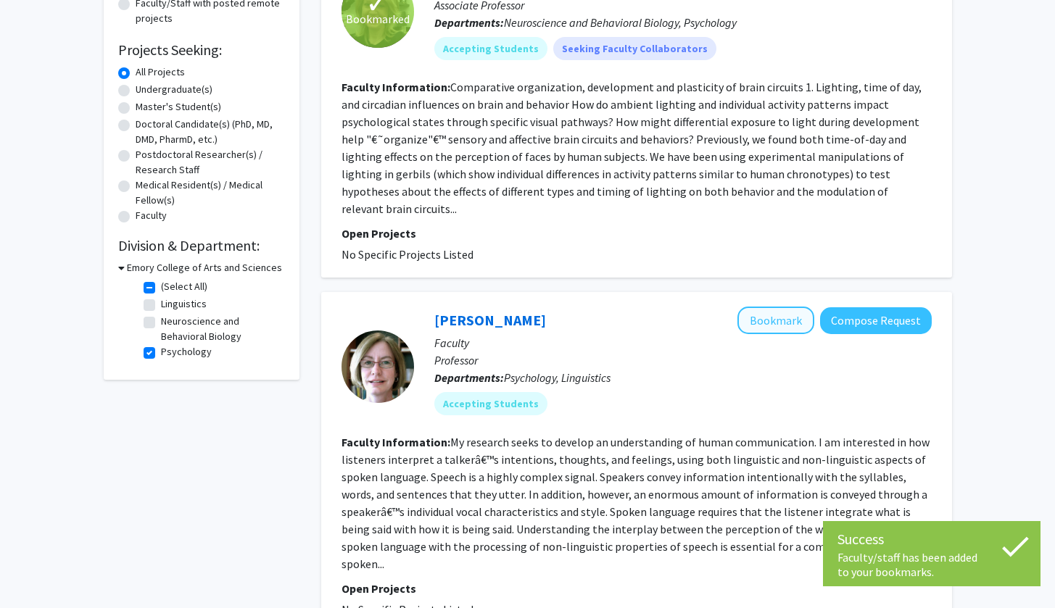
click at [774, 307] on button "Bookmark" at bounding box center [775, 321] width 77 height 28
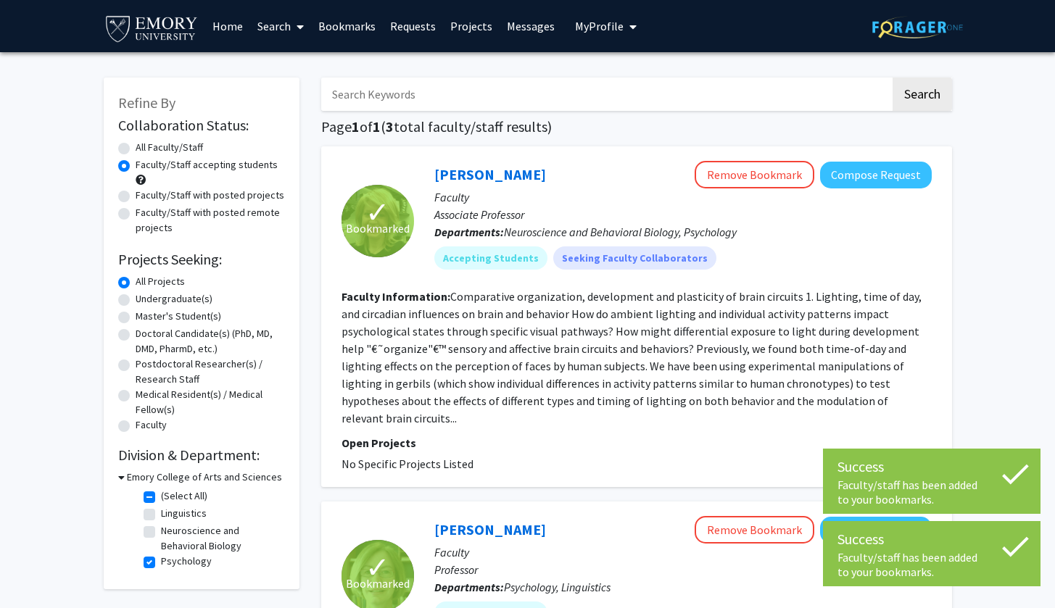
scroll to position [0, 0]
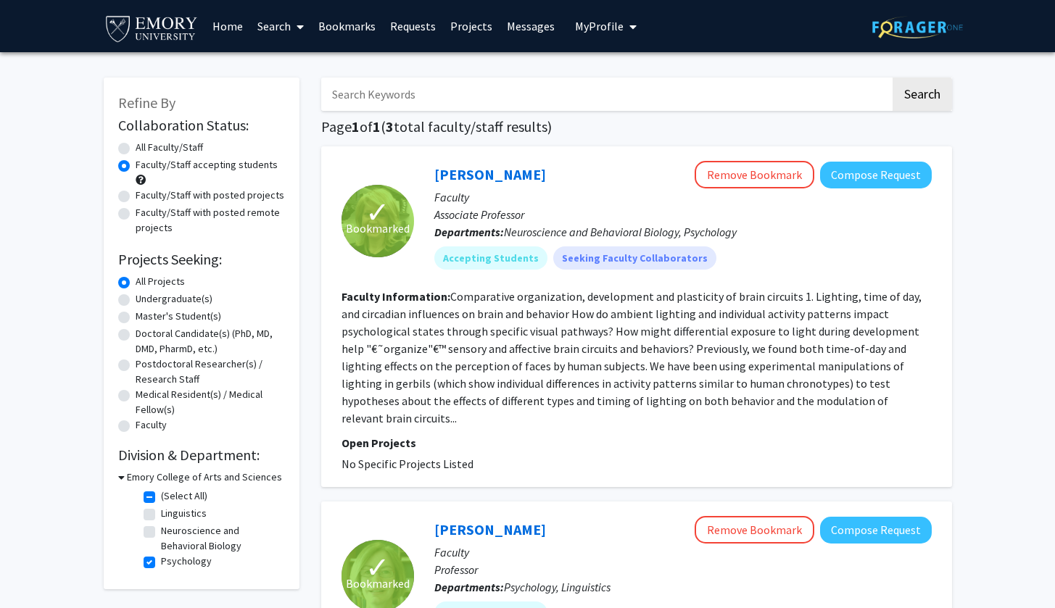
click at [186, 154] on label "All Faculty/Staff" at bounding box center [169, 147] width 67 height 15
click at [145, 149] on input "All Faculty/Staff" at bounding box center [140, 144] width 9 height 9
radio input "true"
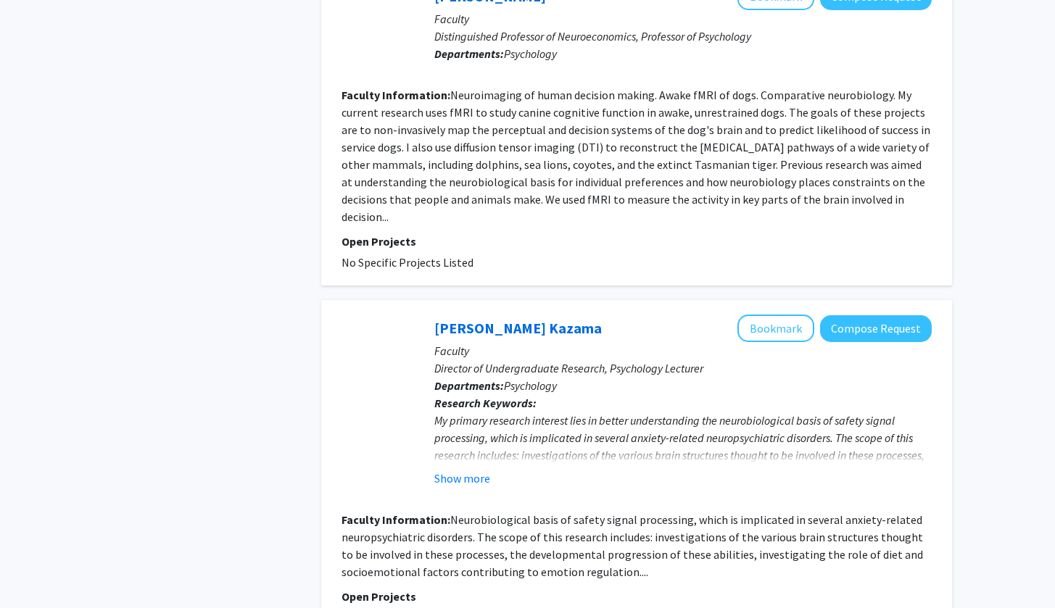
scroll to position [1215, 0]
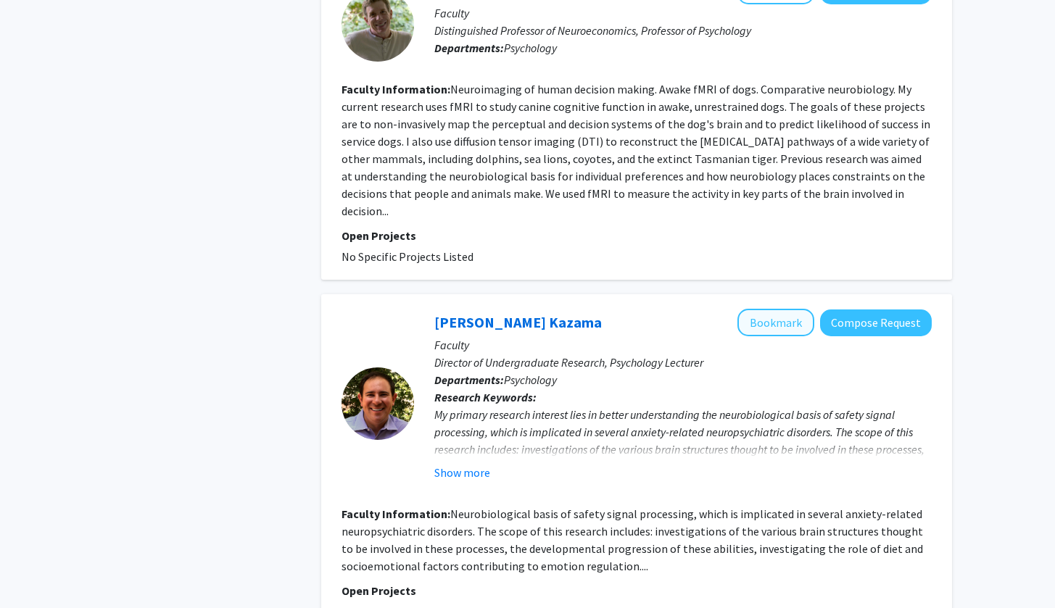
click at [773, 309] on button "Bookmark" at bounding box center [775, 323] width 77 height 28
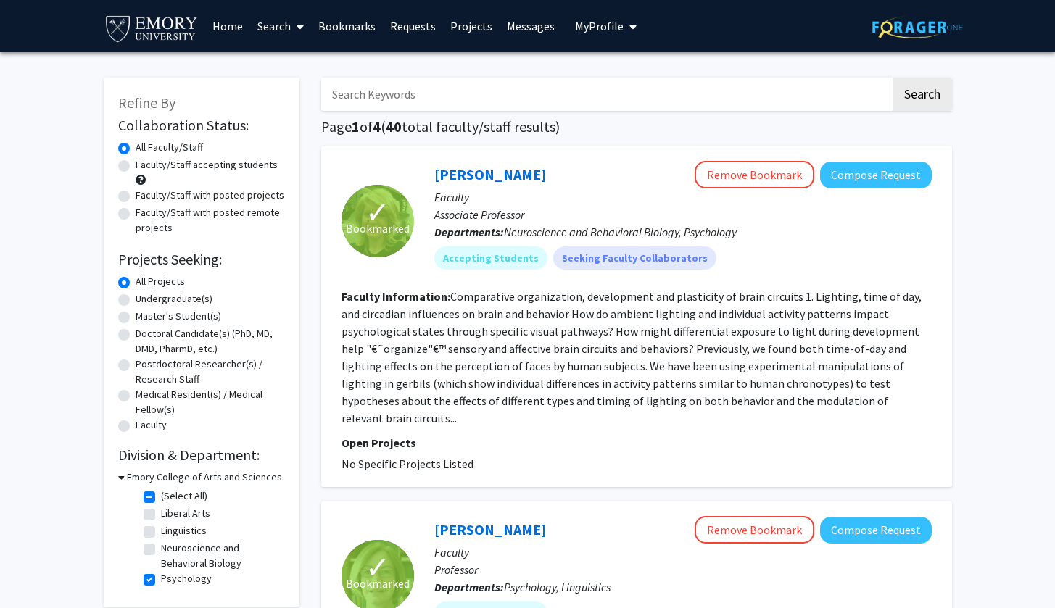
scroll to position [0, 0]
click at [915, 26] on img at bounding box center [917, 27] width 91 height 22
checkbox input "false"
